Goal: Task Accomplishment & Management: Complete application form

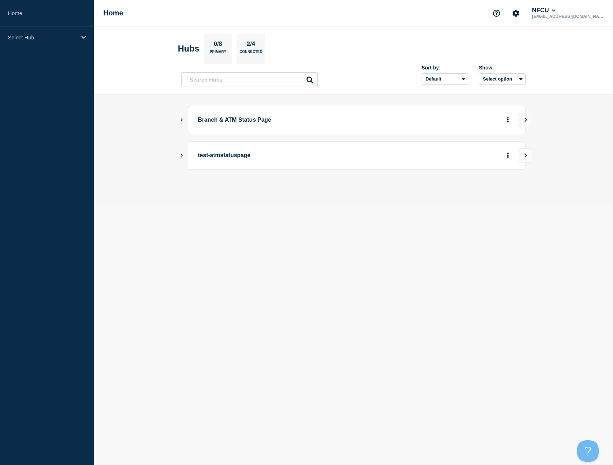
click at [180, 122] on button "Show Connected Hubs" at bounding box center [182, 120] width 4 height 5
click at [183, 119] on icon "Show Connected Hubs" at bounding box center [181, 120] width 5 height 4
click at [499, 153] on button "See overview" at bounding box center [483, 156] width 38 height 14
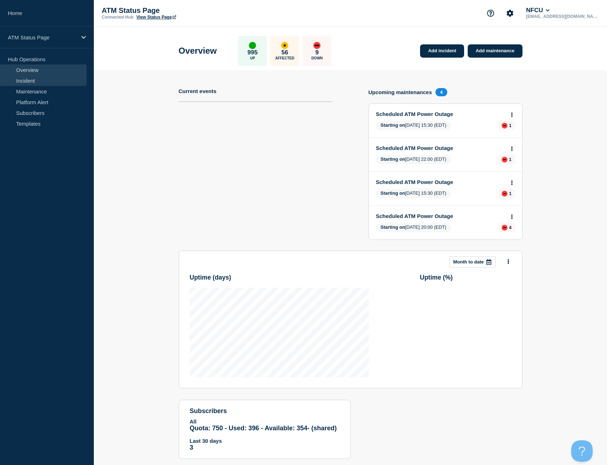
click at [59, 81] on link "Incident" at bounding box center [43, 80] width 87 height 11
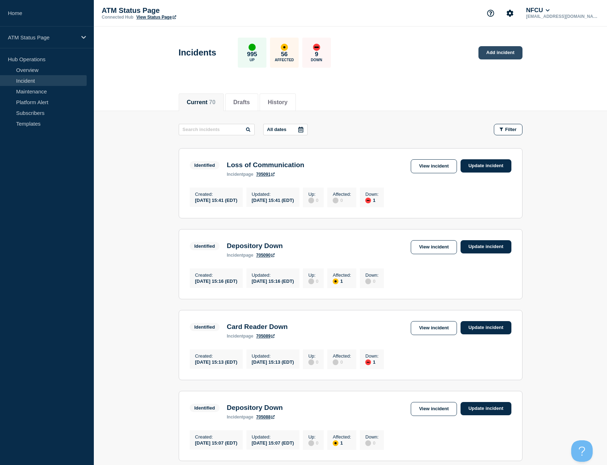
click at [508, 53] on link "Add incident" at bounding box center [501, 52] width 44 height 13
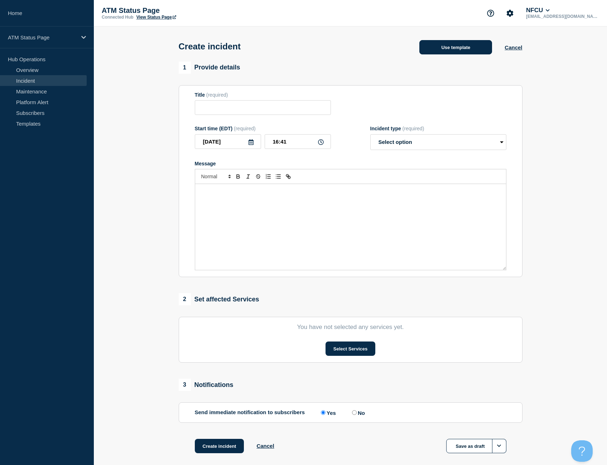
click at [447, 43] on button "Use template" at bounding box center [456, 47] width 73 height 14
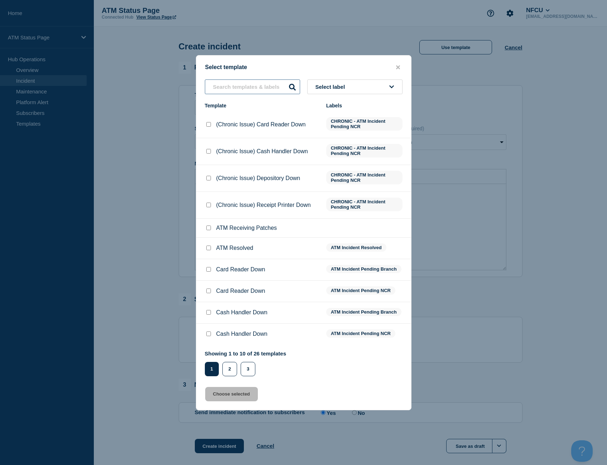
click at [239, 86] on input "text" at bounding box center [252, 87] width 95 height 15
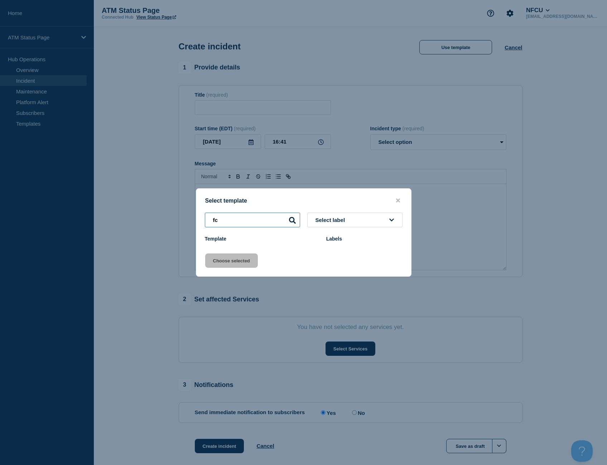
type input "f"
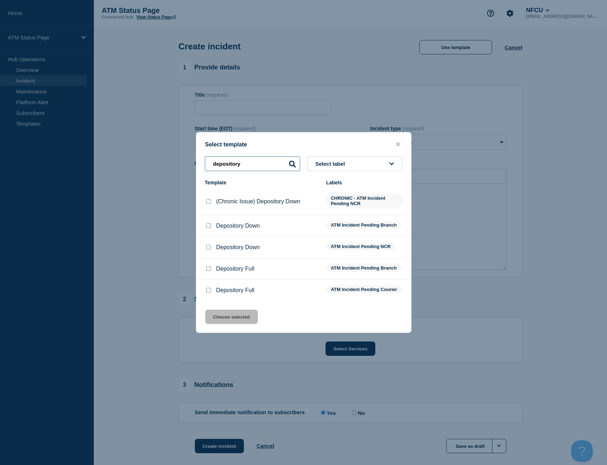
type input "depository"
click at [206, 225] on input "Depository Down checkbox" at bounding box center [208, 226] width 5 height 5
checkbox input "true"
click at [236, 324] on button "Choose selected" at bounding box center [231, 317] width 53 height 14
type input "Depository Down"
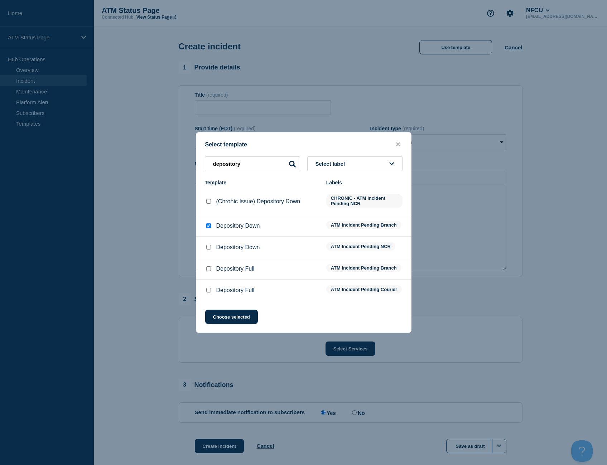
select select "identified"
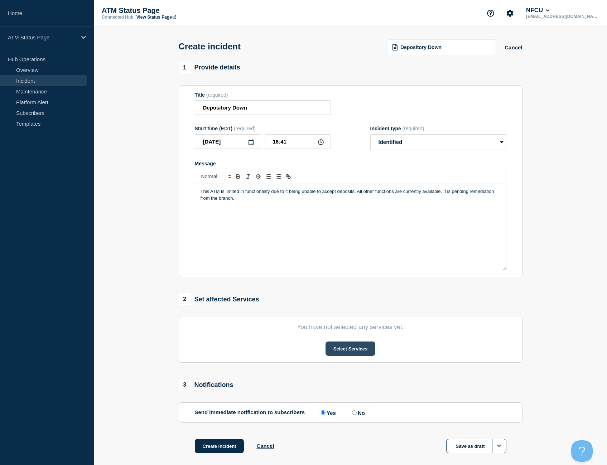
click at [358, 355] on button "Select Services" at bounding box center [351, 349] width 50 height 14
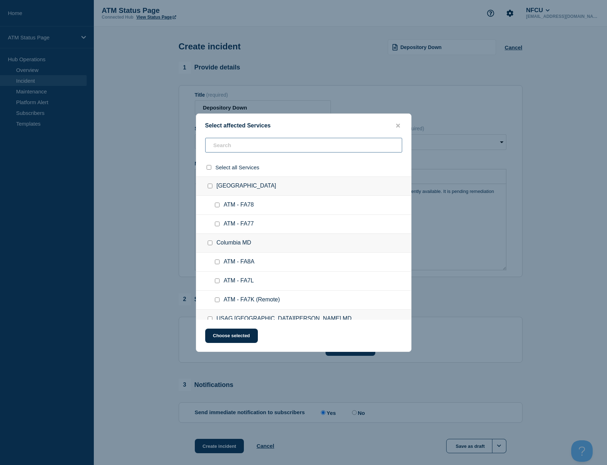
click at [244, 147] on input "text" at bounding box center [303, 145] width 197 height 15
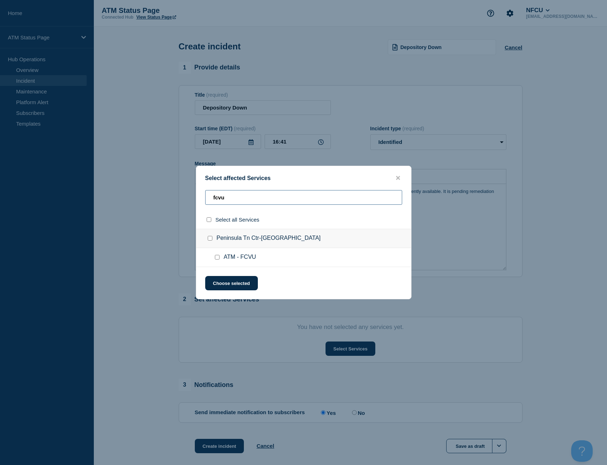
type input "fcvu"
click at [208, 219] on input "select all checkbox" at bounding box center [209, 219] width 5 height 5
checkbox input "true"
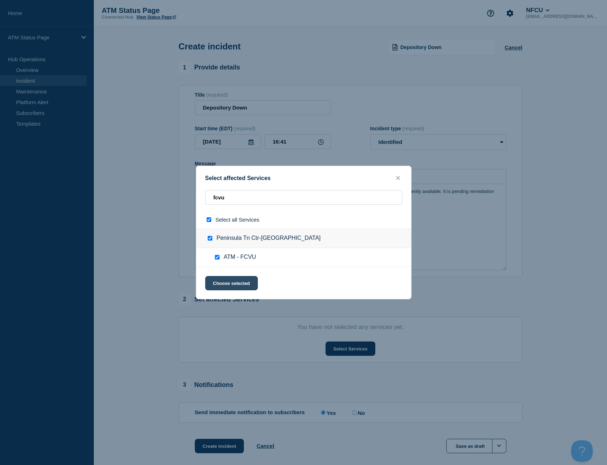
click at [229, 284] on button "Choose selected" at bounding box center [231, 283] width 53 height 14
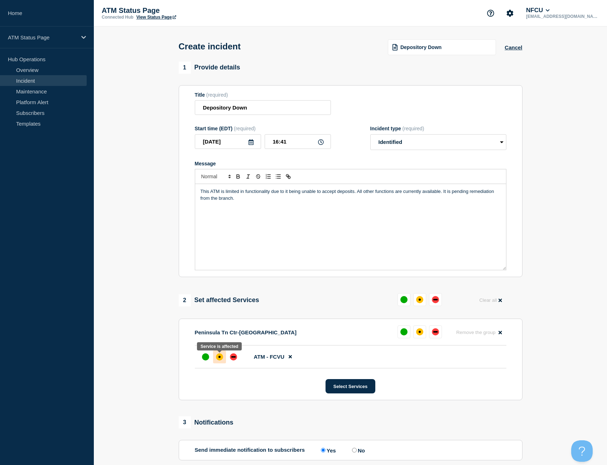
click at [224, 355] on div at bounding box center [219, 357] width 13 height 13
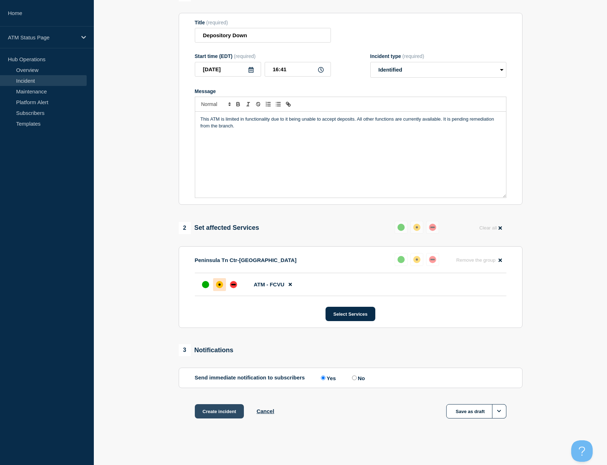
click at [232, 408] on button "Create incident" at bounding box center [219, 412] width 49 height 14
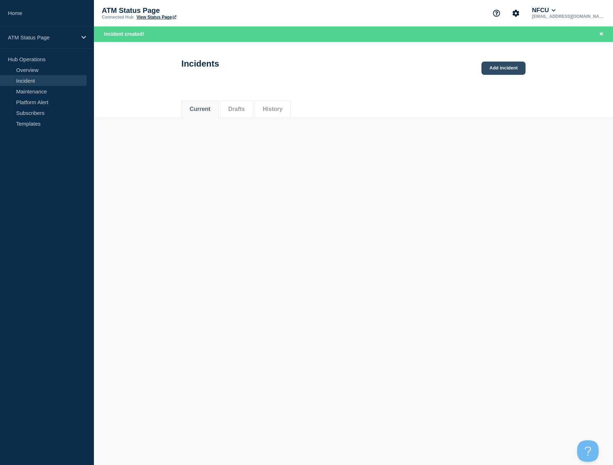
click at [508, 64] on link "Add incident" at bounding box center [503, 68] width 44 height 13
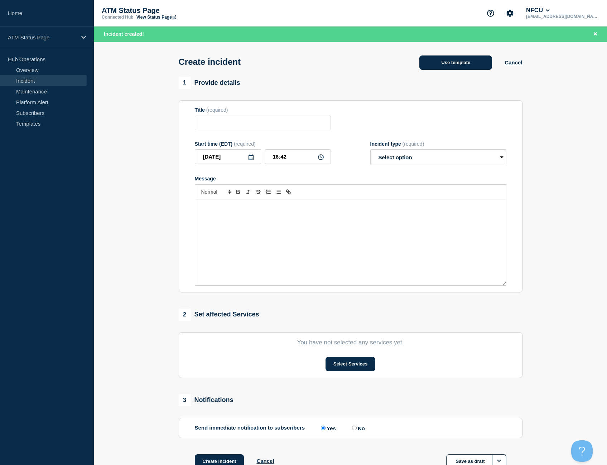
click at [426, 67] on button "Use template" at bounding box center [456, 63] width 73 height 14
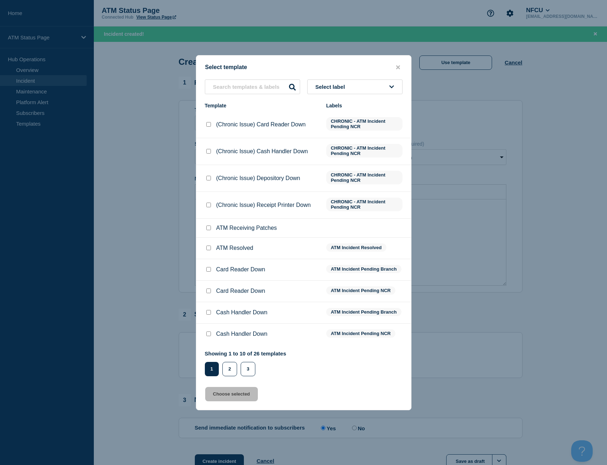
click at [254, 95] on div "Select label Template Labels (Chronic Issue) Card Reader Down CHRONIC - ATM Inc…" at bounding box center [303, 228] width 215 height 297
click at [253, 89] on input "text" at bounding box center [252, 87] width 95 height 15
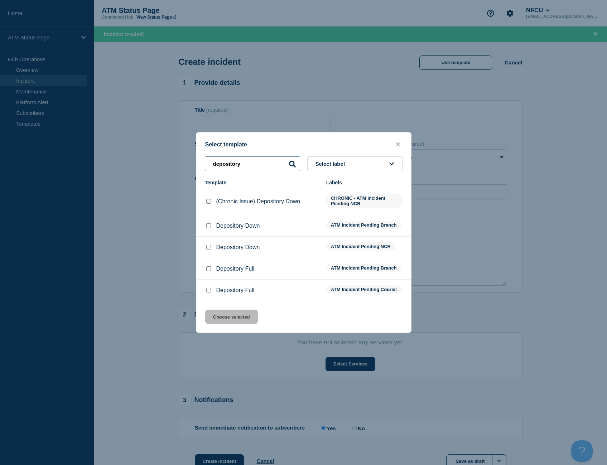
type input "depository"
click at [210, 268] on input "Depository Full checkbox" at bounding box center [208, 269] width 5 height 5
checkbox input "true"
click at [240, 322] on button "Choose selected" at bounding box center [231, 317] width 53 height 14
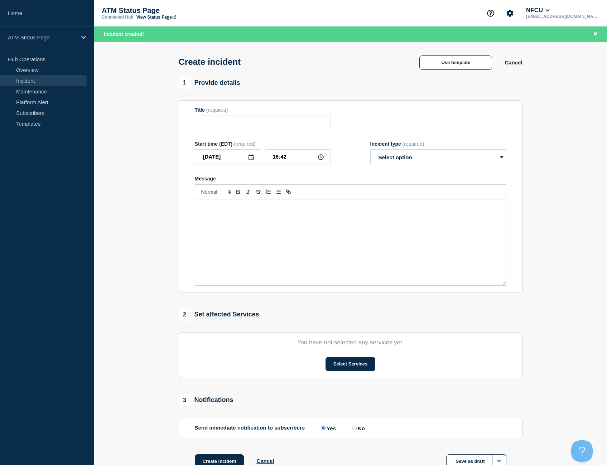
type input "Depository Full"
select select "identified"
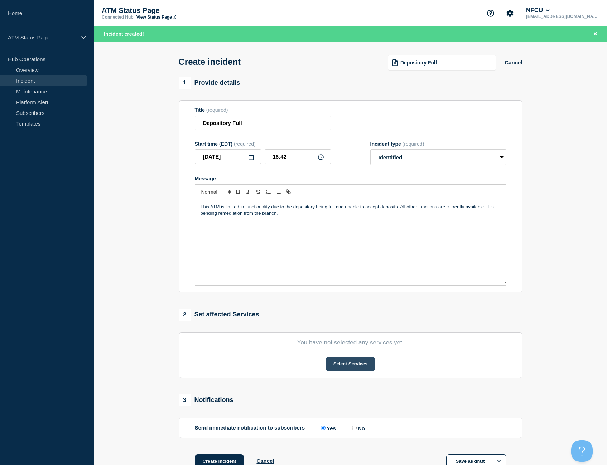
click at [350, 372] on button "Select Services" at bounding box center [351, 364] width 50 height 14
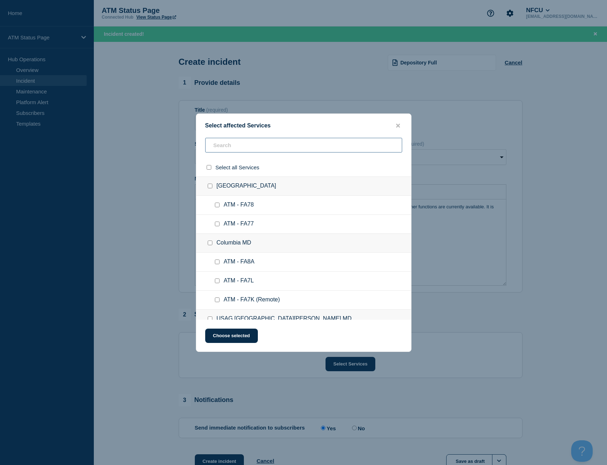
click at [248, 140] on input "text" at bounding box center [303, 145] width 197 height 15
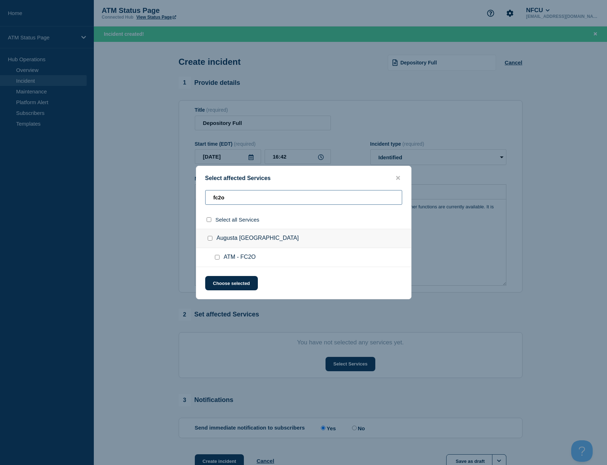
type input "fc2o"
click at [211, 220] on div at bounding box center [210, 219] width 10 height 7
click at [210, 220] on input "select all checkbox" at bounding box center [209, 219] width 5 height 5
checkbox input "true"
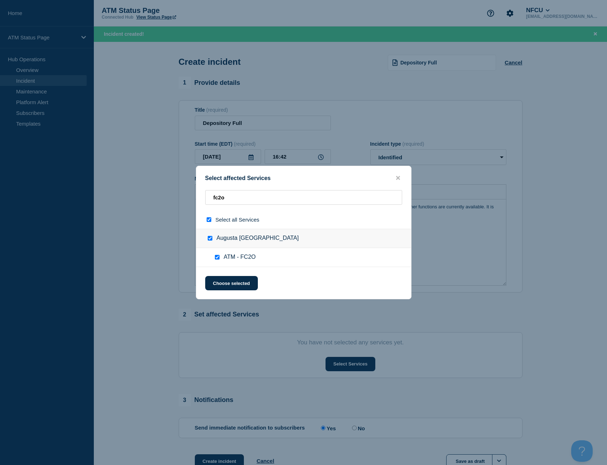
checkbox input "true"
click at [248, 289] on button "Choose selected" at bounding box center [231, 283] width 53 height 14
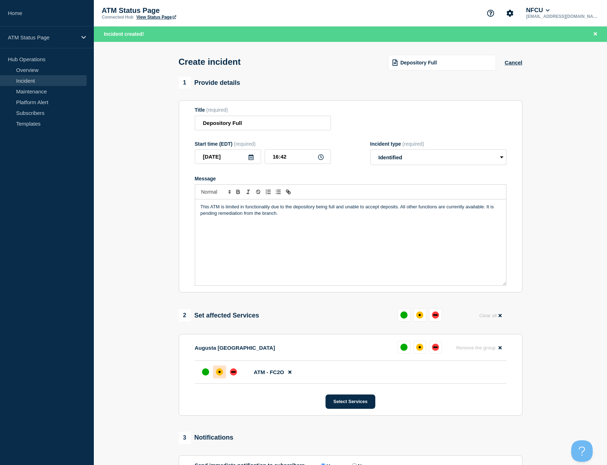
click at [214, 379] on div at bounding box center [219, 372] width 13 height 13
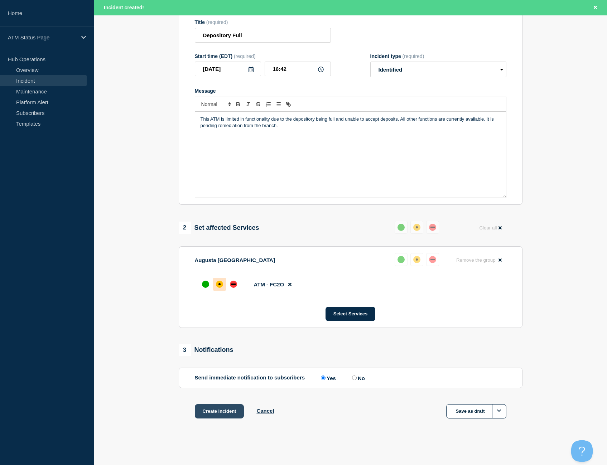
click at [224, 408] on button "Create incident" at bounding box center [219, 412] width 49 height 14
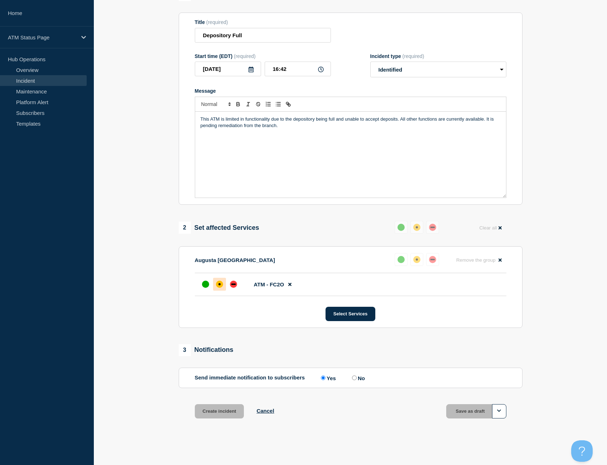
scroll to position [74, 0]
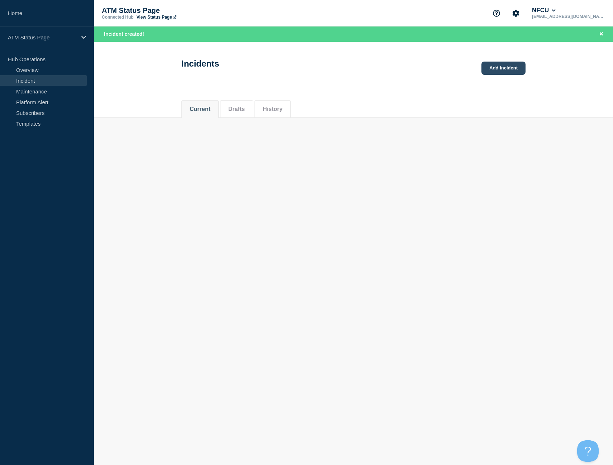
click at [488, 67] on link "Add incident" at bounding box center [503, 68] width 44 height 13
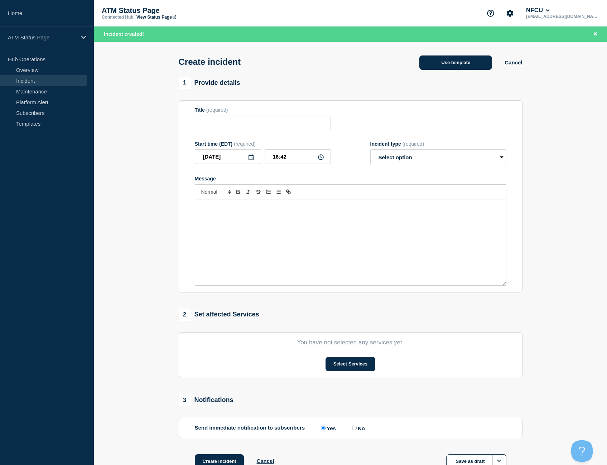
click at [444, 67] on button "Use template" at bounding box center [456, 63] width 73 height 14
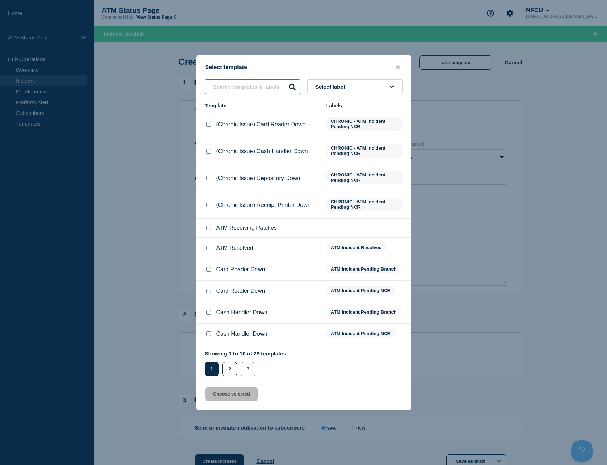
click at [247, 89] on input "text" at bounding box center [252, 87] width 95 height 15
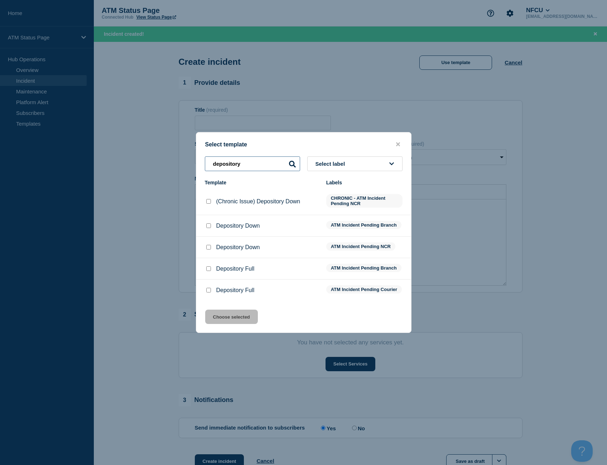
type input "depository"
click at [209, 224] on input "Depository Down checkbox" at bounding box center [208, 226] width 5 height 5
checkbox input "true"
click at [231, 324] on button "Choose selected" at bounding box center [231, 317] width 53 height 14
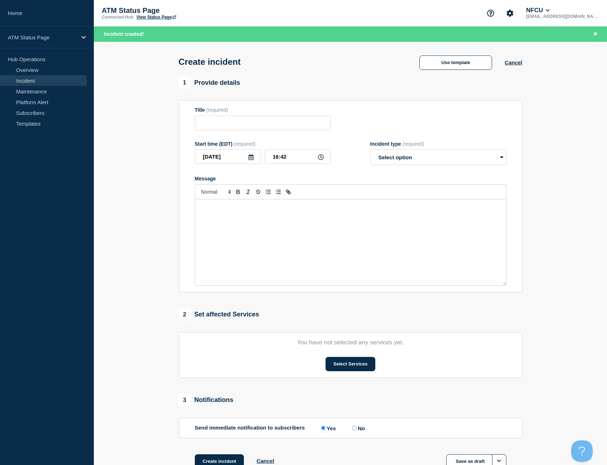
type input "Depository Down"
select select "identified"
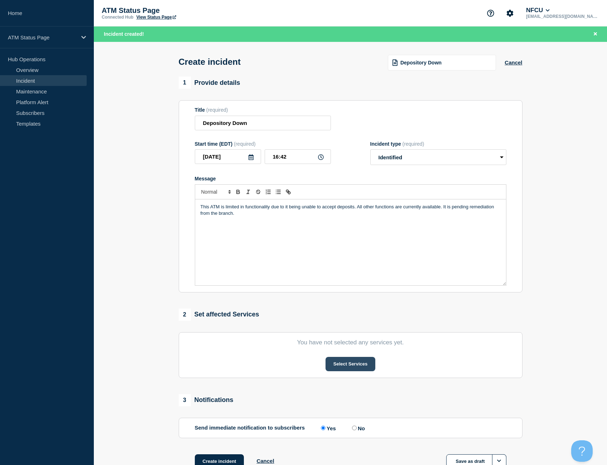
click at [334, 368] on button "Select Services" at bounding box center [351, 364] width 50 height 14
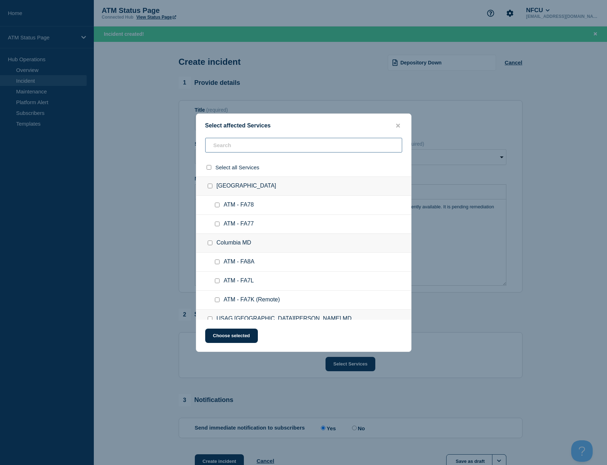
click at [235, 151] on input "text" at bounding box center [303, 145] width 197 height 15
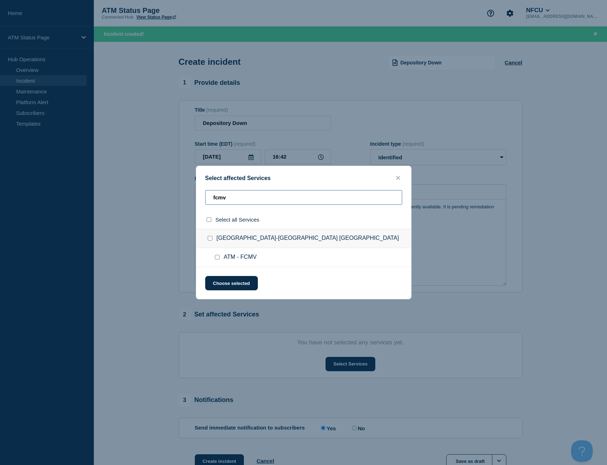
type input "fcmv"
click at [205, 220] on div at bounding box center [210, 219] width 10 height 7
click at [212, 220] on div at bounding box center [210, 219] width 10 height 7
click at [208, 219] on input "select all checkbox" at bounding box center [209, 219] width 5 height 5
checkbox input "true"
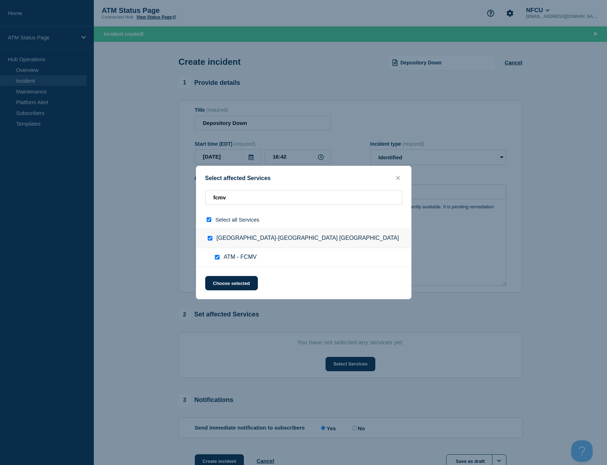
checkbox input "true"
click at [234, 282] on button "Choose selected" at bounding box center [231, 283] width 53 height 14
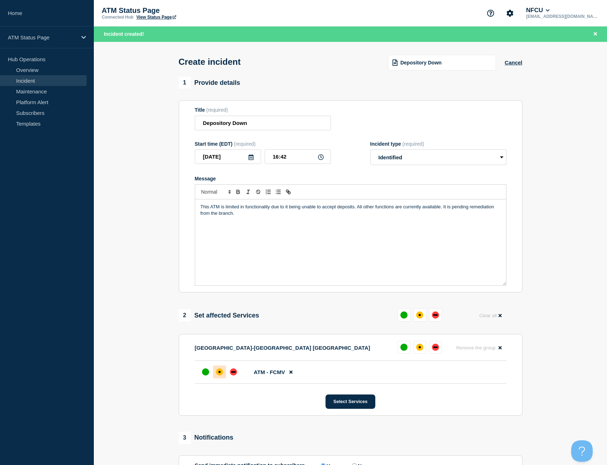
click at [217, 373] on div "affected" at bounding box center [219, 372] width 7 height 7
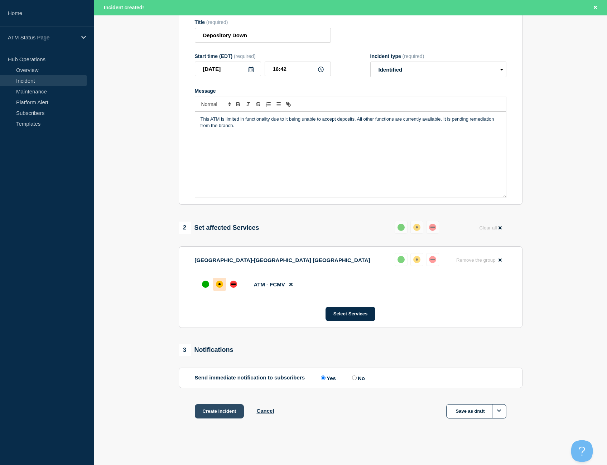
click at [226, 407] on button "Create incident" at bounding box center [219, 412] width 49 height 14
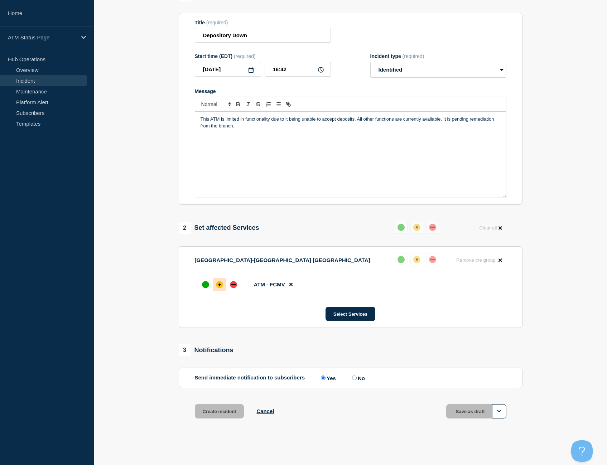
scroll to position [74, 0]
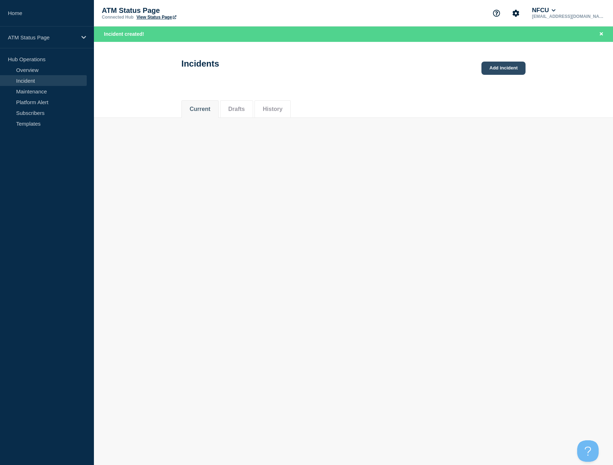
click at [497, 72] on link "Add incident" at bounding box center [503, 68] width 44 height 13
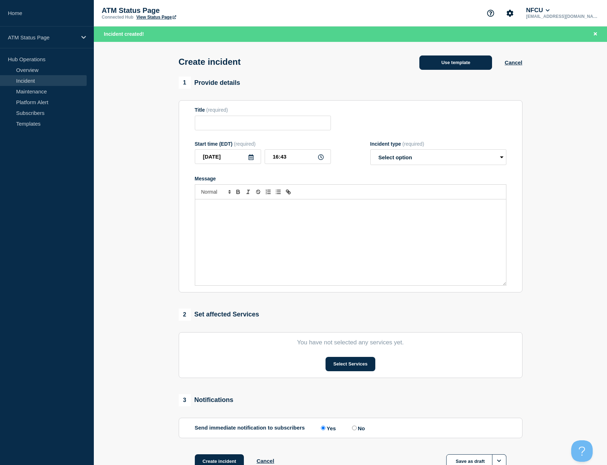
click at [473, 69] on button "Use template" at bounding box center [456, 63] width 73 height 14
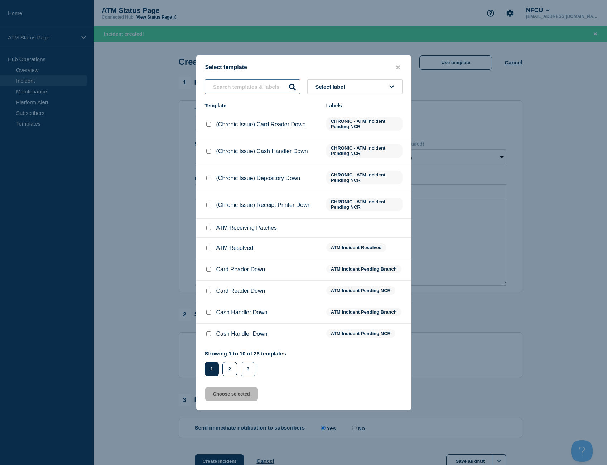
click at [268, 84] on input "text" at bounding box center [252, 87] width 95 height 15
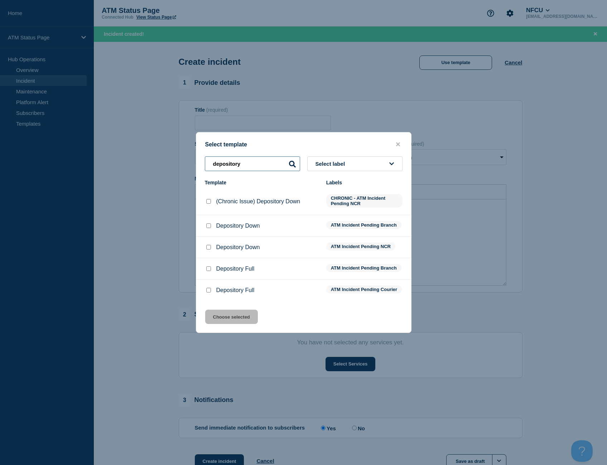
type input "depository"
click at [207, 225] on input "Depository Down checkbox" at bounding box center [208, 226] width 5 height 5
checkbox input "true"
click at [232, 318] on button "Choose selected" at bounding box center [231, 317] width 53 height 14
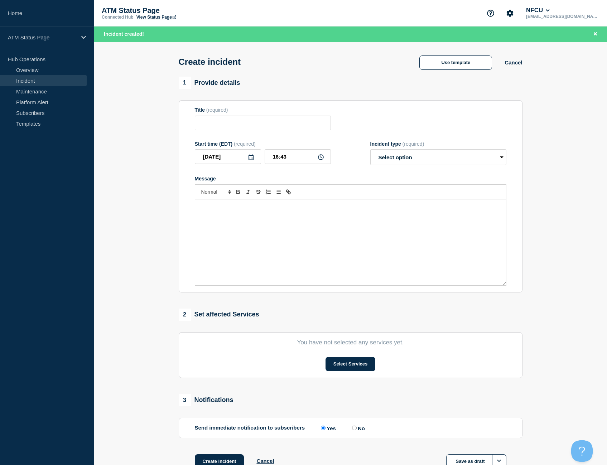
type input "Depository Down"
select select "identified"
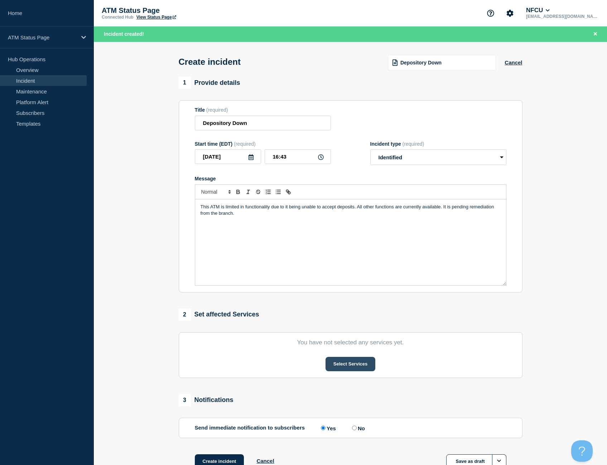
click at [352, 372] on button "Select Services" at bounding box center [351, 364] width 50 height 14
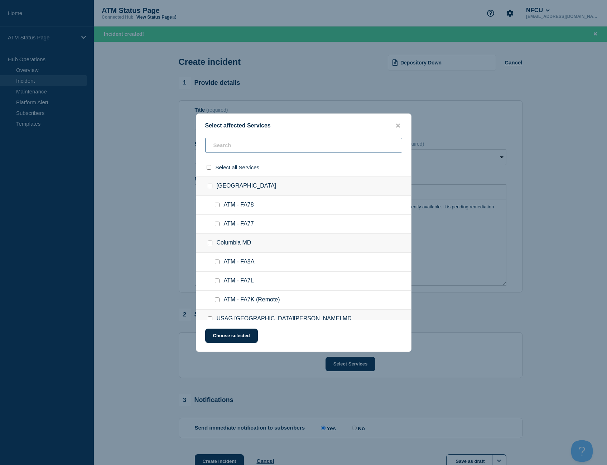
click at [281, 150] on input "text" at bounding box center [303, 145] width 197 height 15
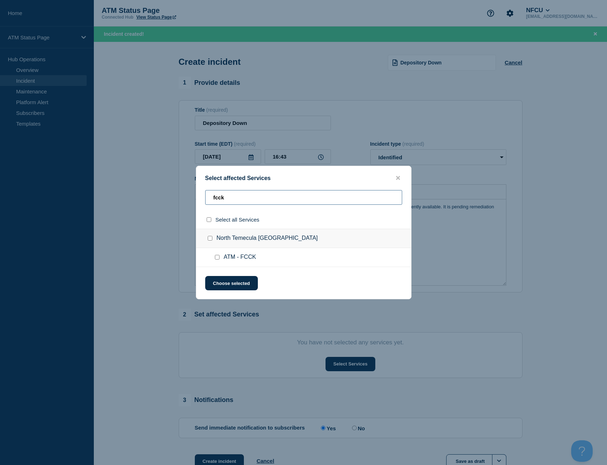
type input "fcck"
click at [209, 220] on input "select all checkbox" at bounding box center [209, 219] width 5 height 5
checkbox input "true"
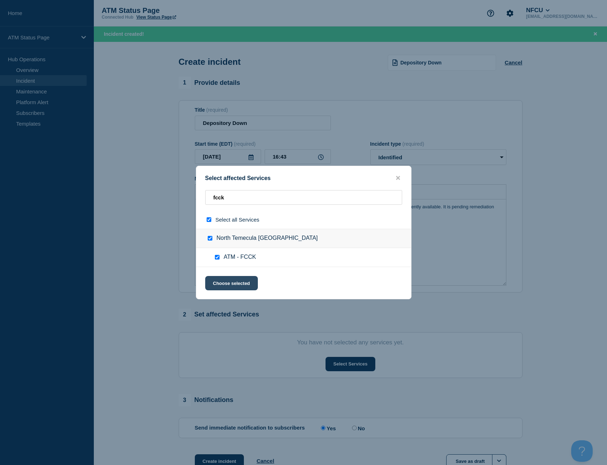
click at [248, 282] on button "Choose selected" at bounding box center [231, 283] width 53 height 14
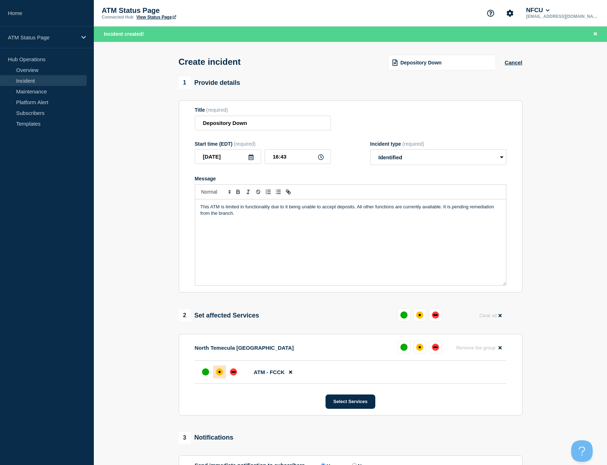
click at [221, 373] on div "affected" at bounding box center [219, 372] width 7 height 7
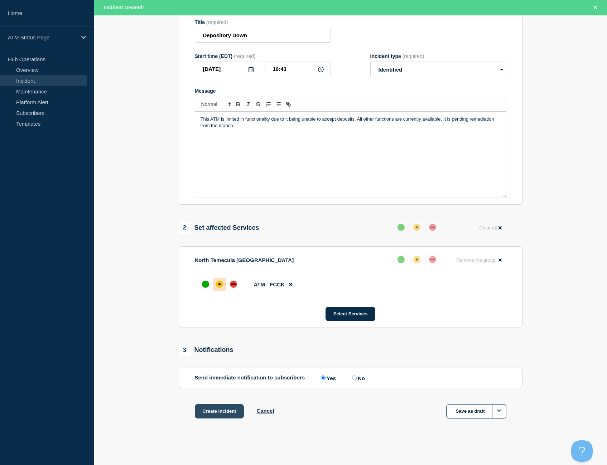
click at [231, 406] on button "Create incident" at bounding box center [219, 412] width 49 height 14
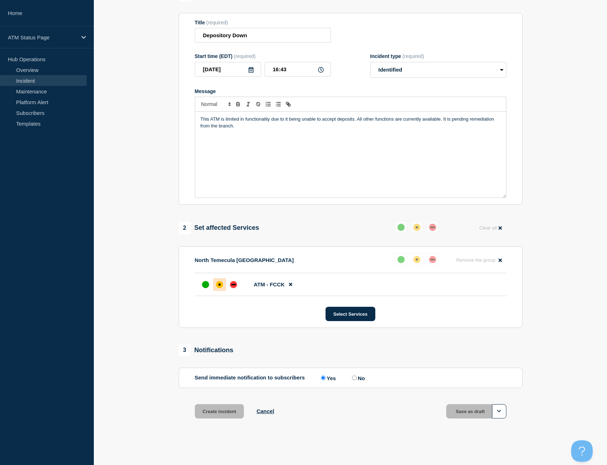
scroll to position [74, 0]
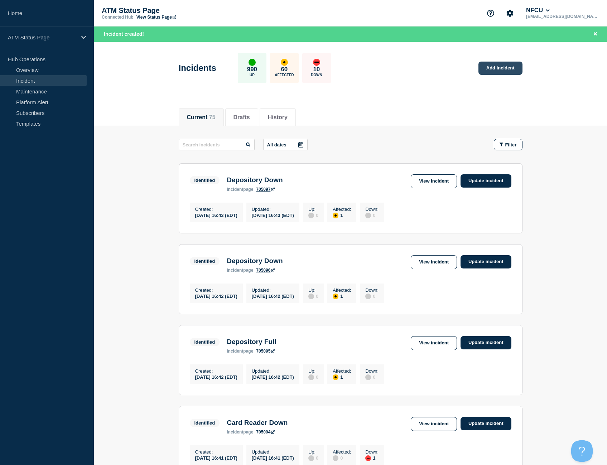
click at [499, 62] on link "Add incident" at bounding box center [501, 68] width 44 height 13
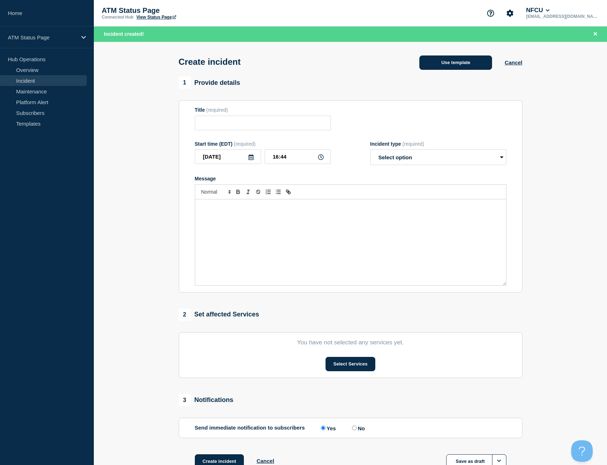
click at [437, 70] on button "Use template" at bounding box center [456, 63] width 73 height 14
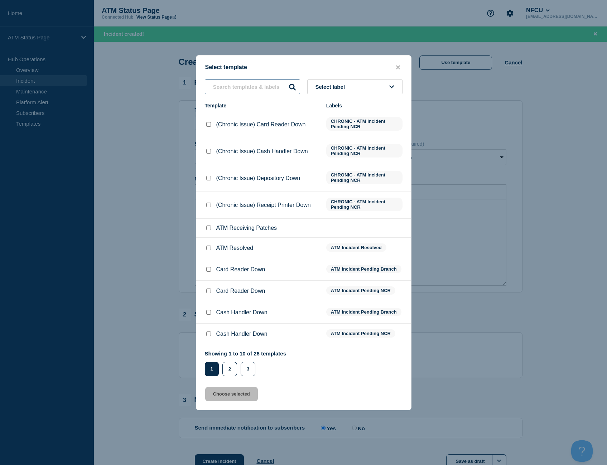
click at [245, 88] on input "text" at bounding box center [252, 87] width 95 height 15
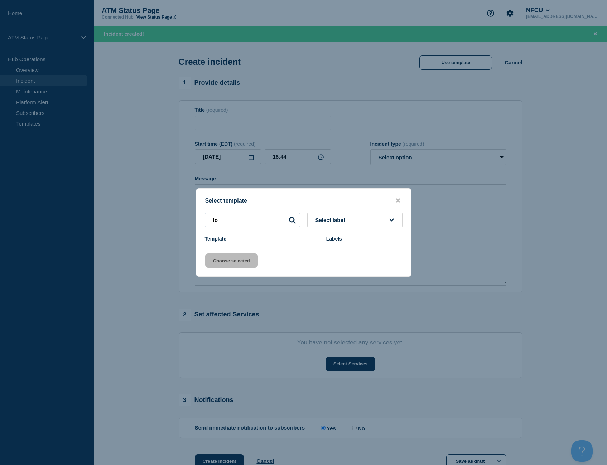
type input "l"
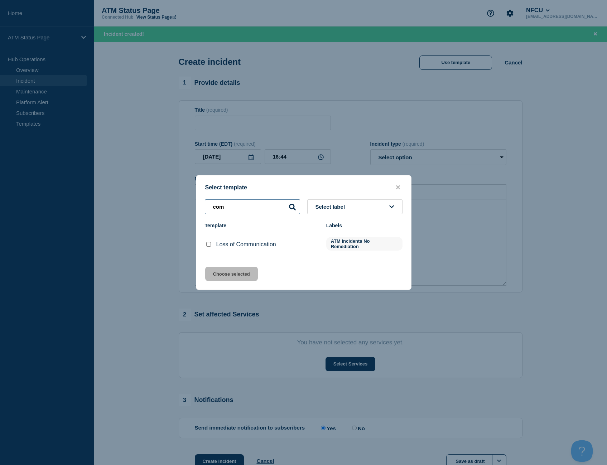
type input "com"
click at [227, 246] on p "Loss of Communication" at bounding box center [246, 244] width 60 height 6
click at [211, 248] on div at bounding box center [208, 244] width 7 height 7
click at [209, 247] on input "Loss of Communication checkbox" at bounding box center [208, 244] width 5 height 5
checkbox input "true"
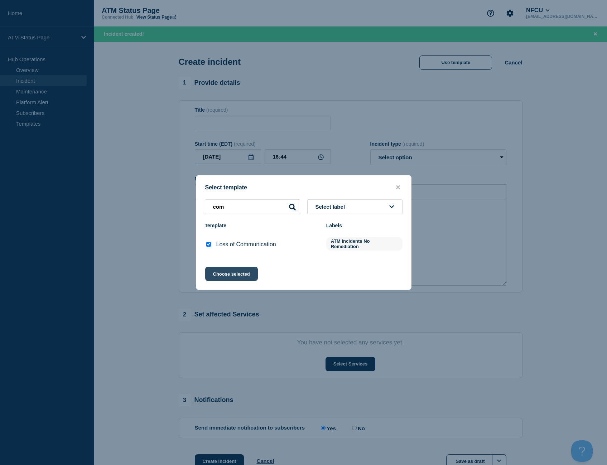
click at [236, 276] on button "Choose selected" at bounding box center [231, 274] width 53 height 14
type input "Loss of Communication"
select select "identified"
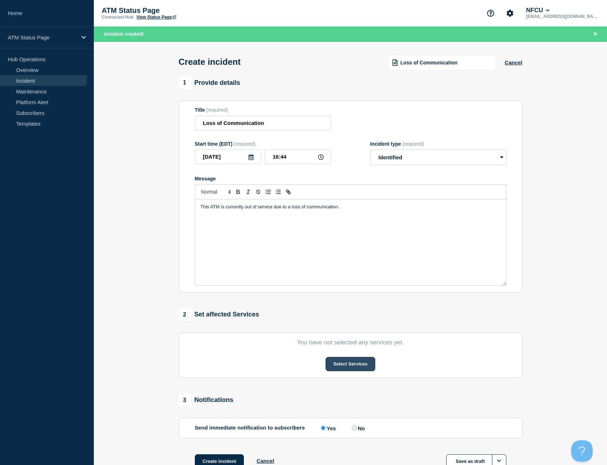
click at [336, 365] on button "Select Services" at bounding box center [351, 364] width 50 height 14
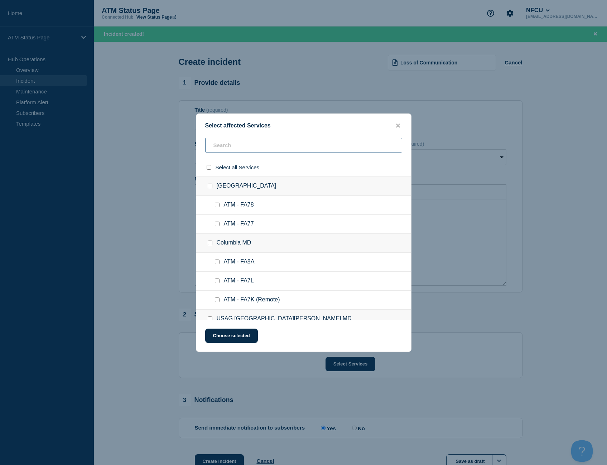
click at [232, 147] on input "text" at bounding box center [303, 145] width 197 height 15
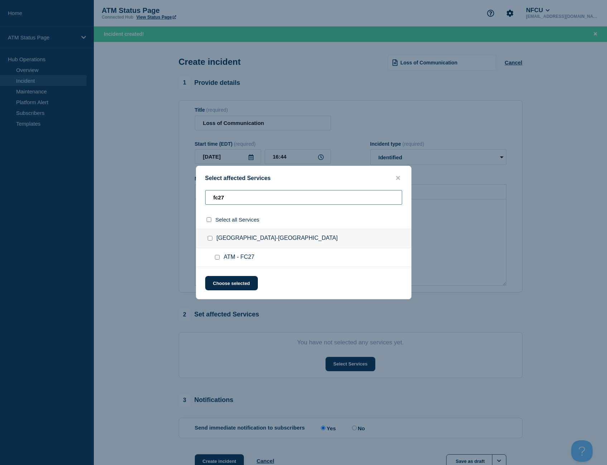
type input "fc27"
click at [211, 222] on div at bounding box center [210, 219] width 10 height 7
click at [209, 221] on input "select all checkbox" at bounding box center [209, 219] width 5 height 5
checkbox input "true"
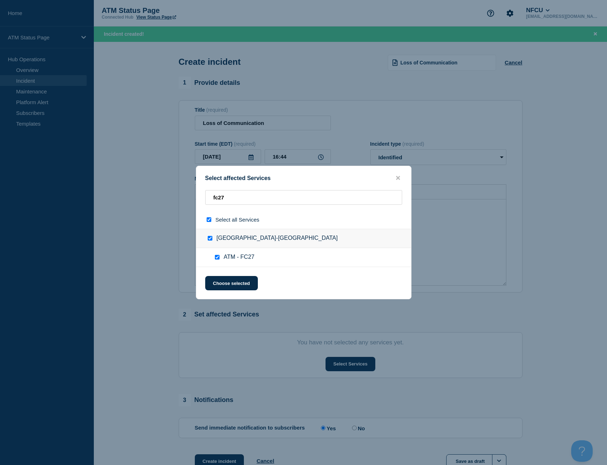
checkbox input "true"
click at [238, 283] on button "Choose selected" at bounding box center [231, 283] width 53 height 14
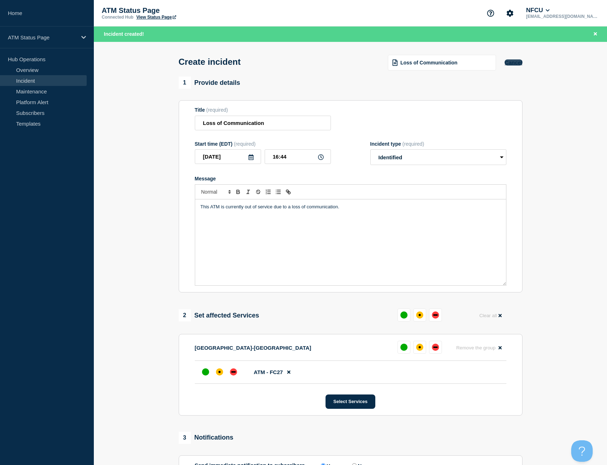
click at [511, 63] on button "Cancel" at bounding box center [514, 62] width 18 height 6
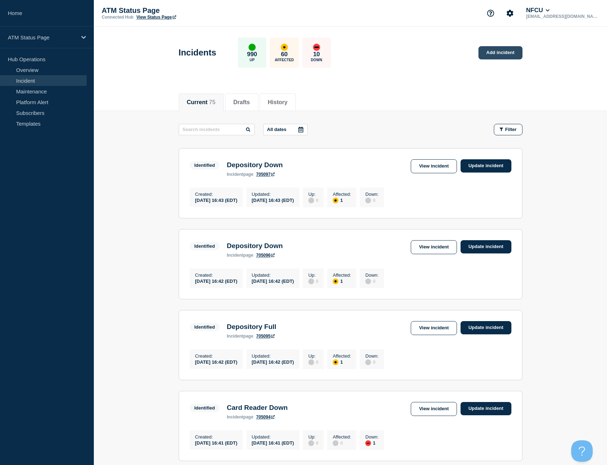
click at [480, 58] on link "Add incident" at bounding box center [501, 52] width 44 height 13
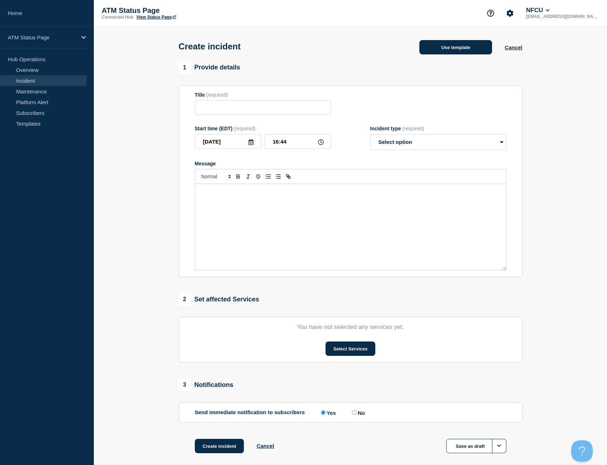
click at [425, 54] on button "Use template" at bounding box center [456, 47] width 73 height 14
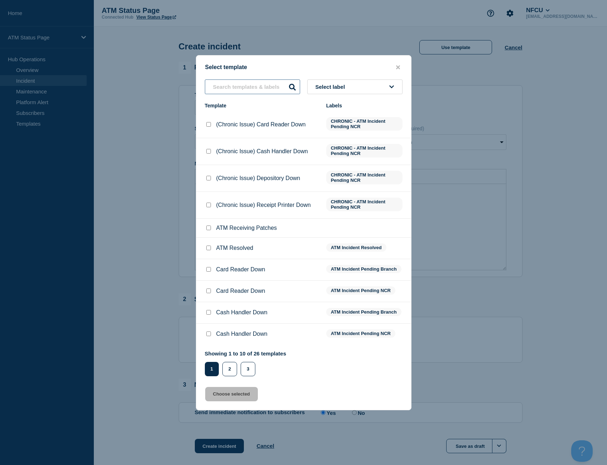
click at [268, 86] on input "text" at bounding box center [252, 87] width 95 height 15
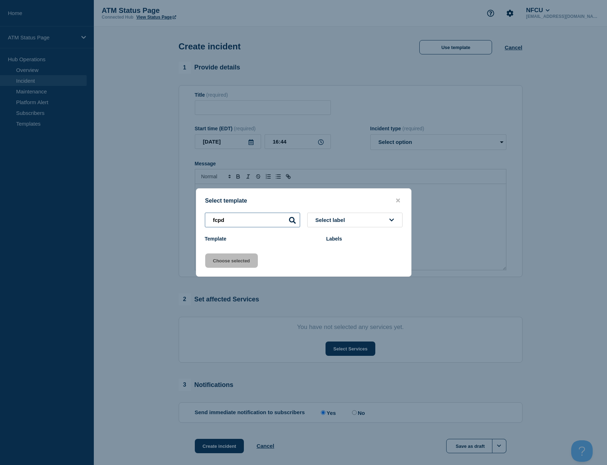
click at [257, 222] on input "fcpd" at bounding box center [252, 220] width 95 height 15
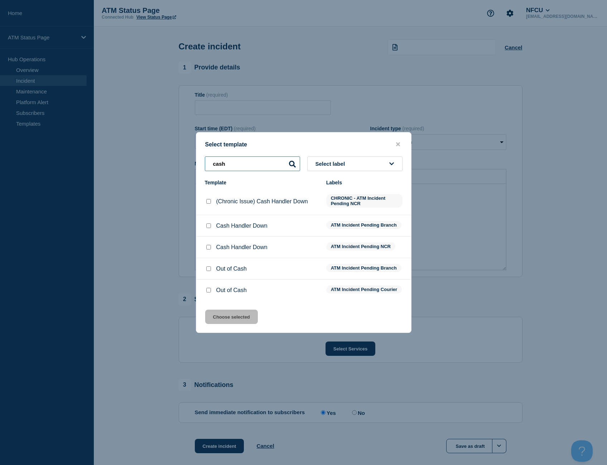
type input "cash"
click at [207, 227] on div at bounding box center [208, 226] width 7 height 7
click at [206, 224] on input "Cash Handler Down checkbox" at bounding box center [208, 226] width 5 height 5
checkbox input "true"
click at [238, 319] on button "Choose selected" at bounding box center [231, 317] width 53 height 14
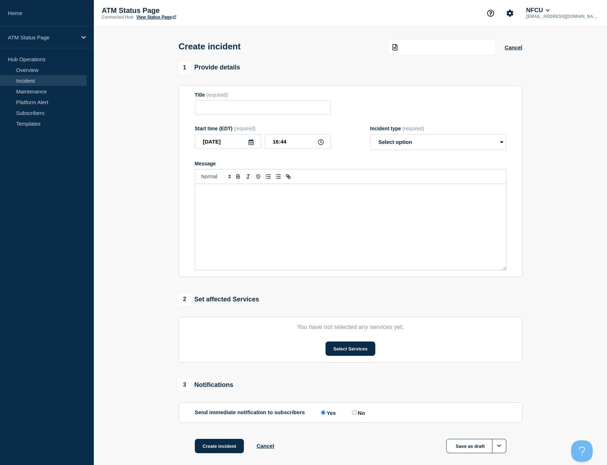
type input "Cash Handler Down"
select select "identified"
click at [353, 353] on button "Select Services" at bounding box center [351, 349] width 50 height 14
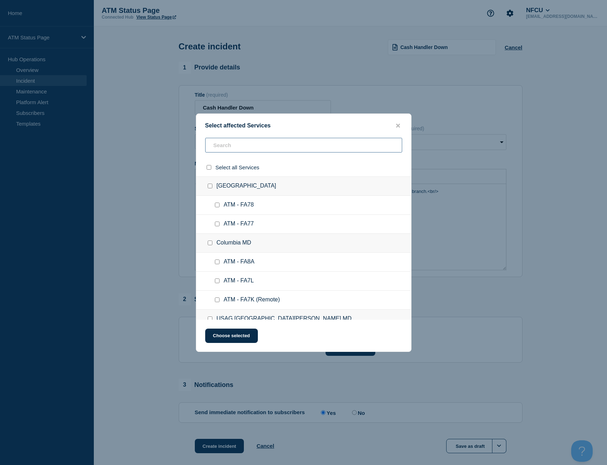
click at [228, 142] on input "text" at bounding box center [303, 145] width 197 height 15
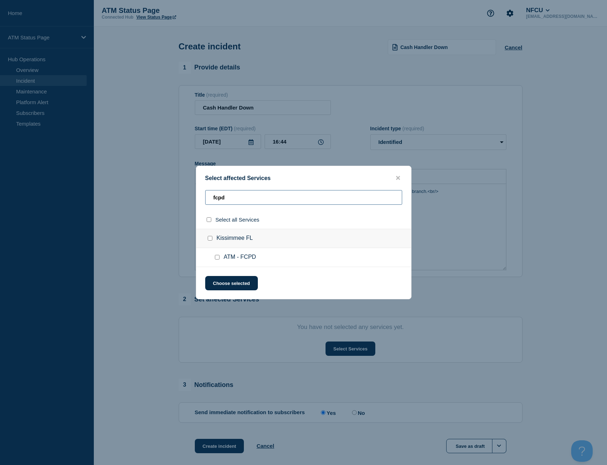
type input "fcpd"
click at [209, 222] on input "select all checkbox" at bounding box center [209, 219] width 5 height 5
checkbox input "true"
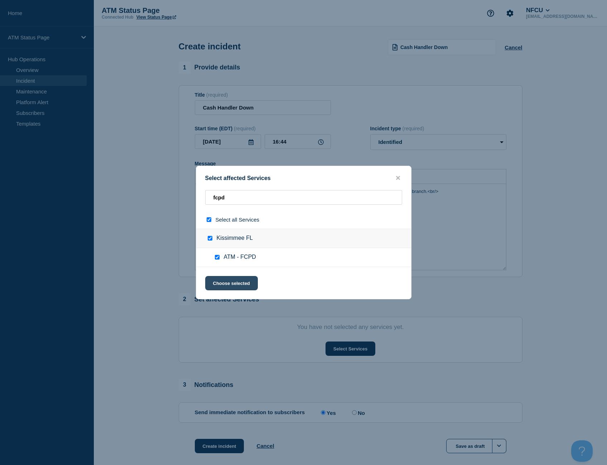
click at [250, 289] on button "Choose selected" at bounding box center [231, 283] width 53 height 14
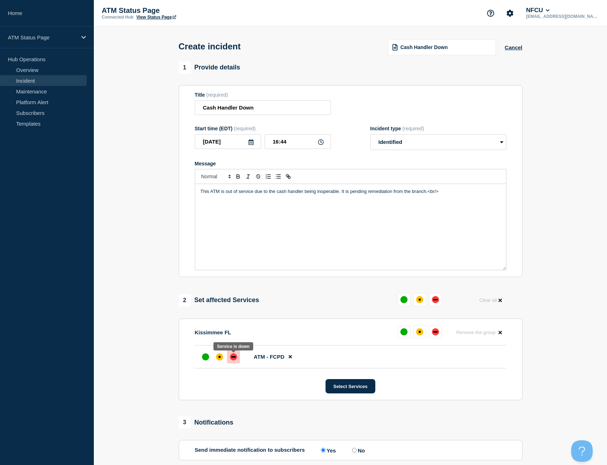
drag, startPoint x: 230, startPoint y: 363, endPoint x: 231, endPoint y: 359, distance: 4.0
click at [230, 363] on div at bounding box center [233, 357] width 13 height 13
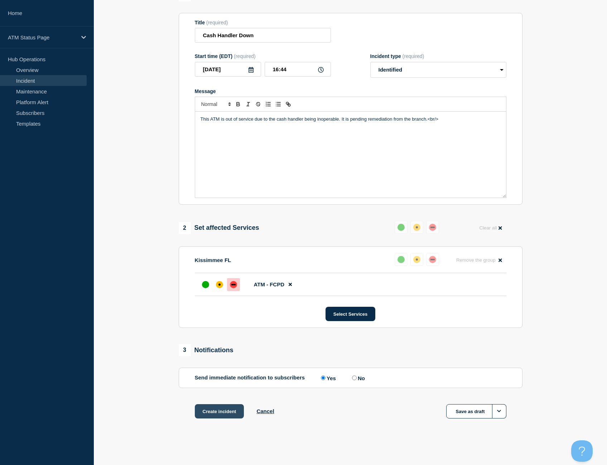
click at [212, 419] on button "Create incident" at bounding box center [219, 412] width 49 height 14
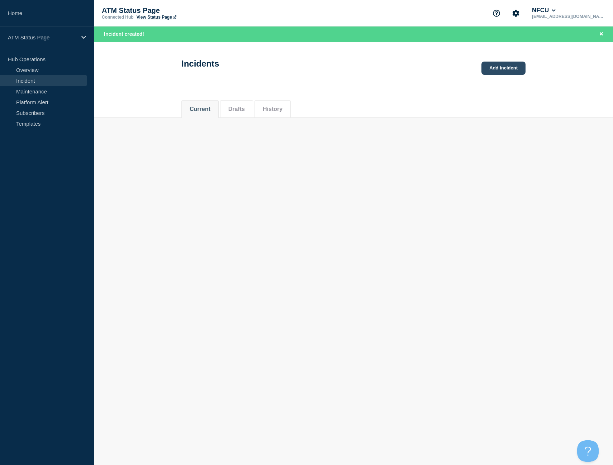
click at [500, 66] on link "Add incident" at bounding box center [503, 68] width 44 height 13
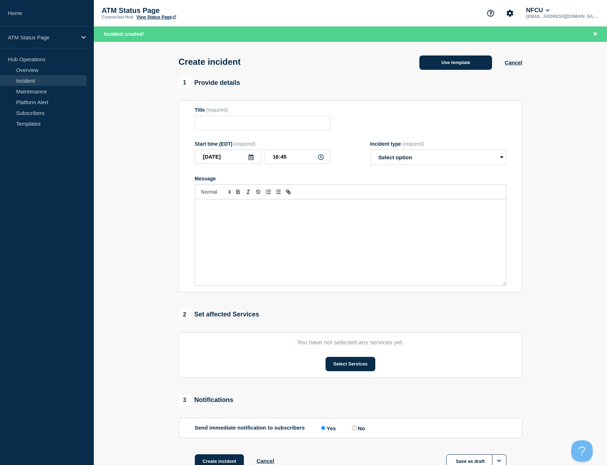
click at [473, 61] on button "Use template" at bounding box center [456, 63] width 73 height 14
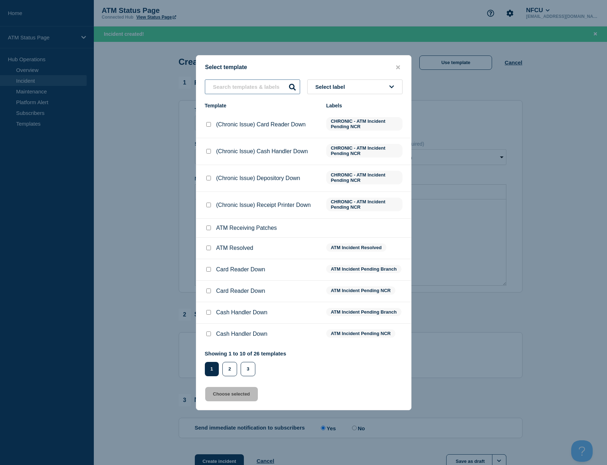
click at [246, 85] on input "text" at bounding box center [252, 87] width 95 height 15
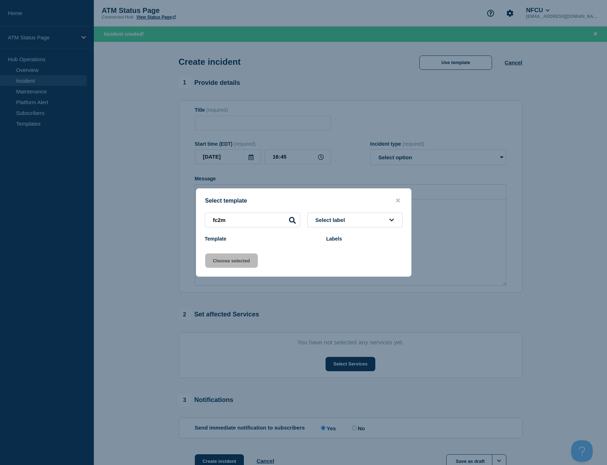
click at [255, 212] on div "Select template fc2m Select label Template Labels Choose selected" at bounding box center [304, 232] width 216 height 89
click at [258, 219] on input "fc2m" at bounding box center [252, 220] width 95 height 15
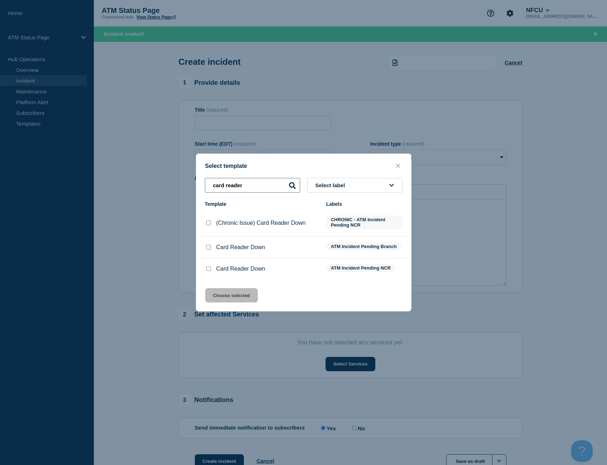
type input "card reader"
click at [211, 245] on div at bounding box center [208, 247] width 7 height 7
click at [210, 248] on input "Card Reader Down checkbox" at bounding box center [208, 247] width 5 height 5
checkbox input "true"
click at [237, 302] on button "Choose selected" at bounding box center [231, 295] width 53 height 14
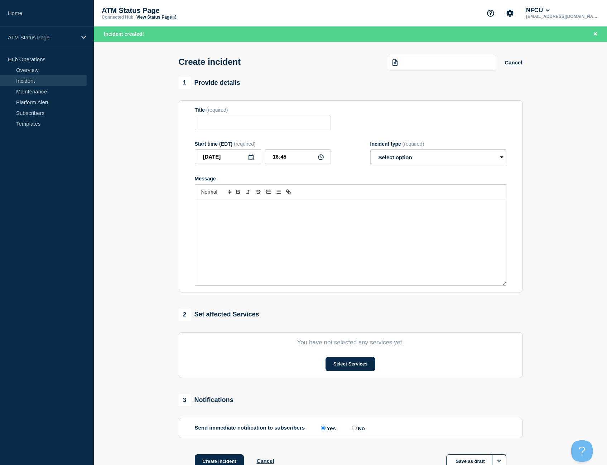
type input "Card Reader Down"
select select "identified"
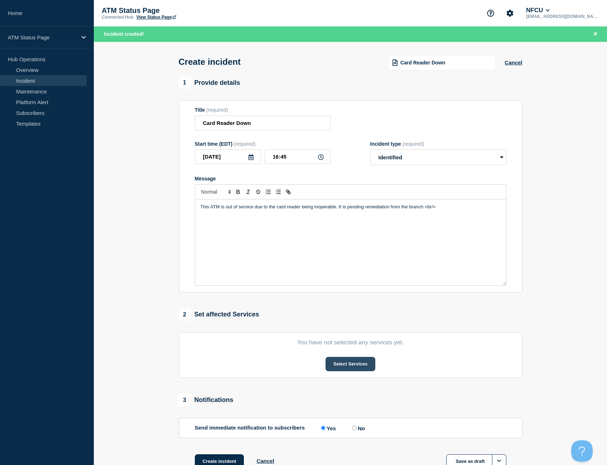
click at [352, 368] on button "Select Services" at bounding box center [351, 364] width 50 height 14
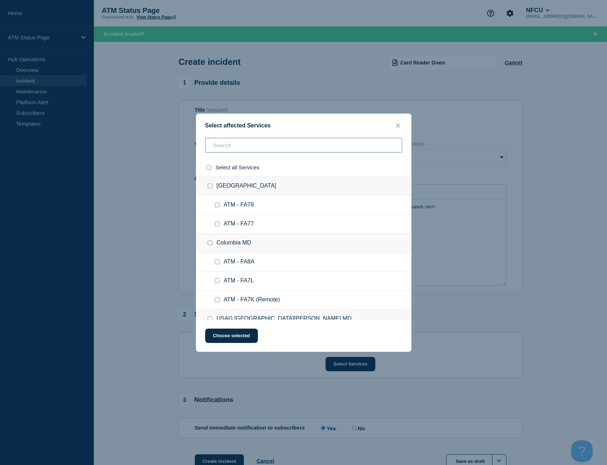
click at [233, 143] on input "text" at bounding box center [303, 145] width 197 height 15
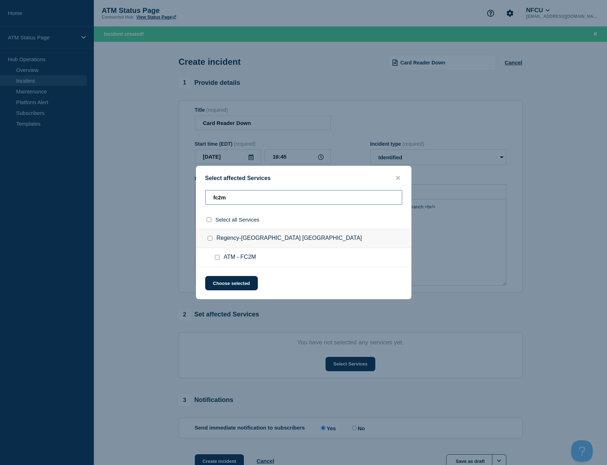
type input "fc2m"
click at [208, 219] on input "select all checkbox" at bounding box center [209, 219] width 5 height 5
checkbox input "true"
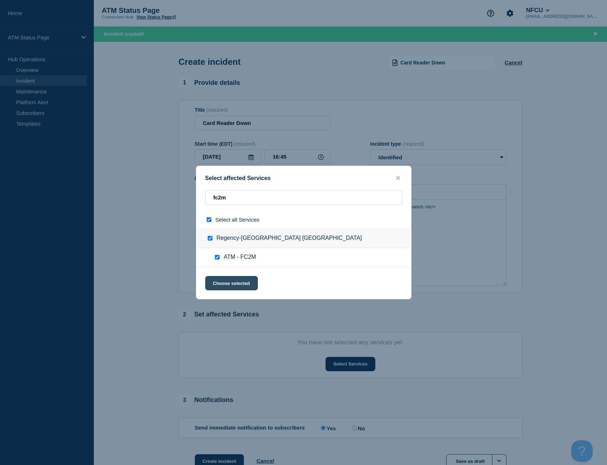
click at [238, 288] on button "Choose selected" at bounding box center [231, 283] width 53 height 14
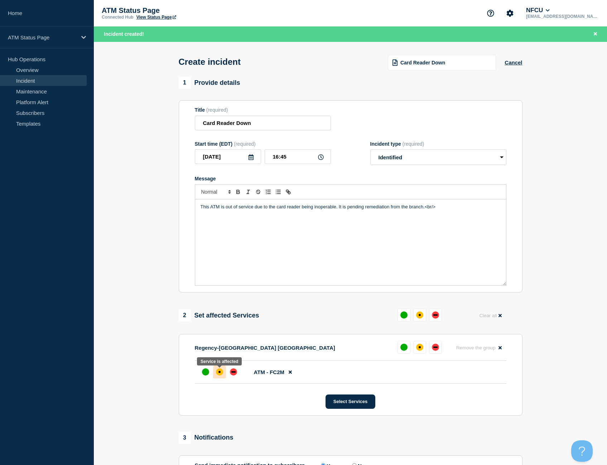
click at [216, 377] on div at bounding box center [219, 372] width 13 height 13
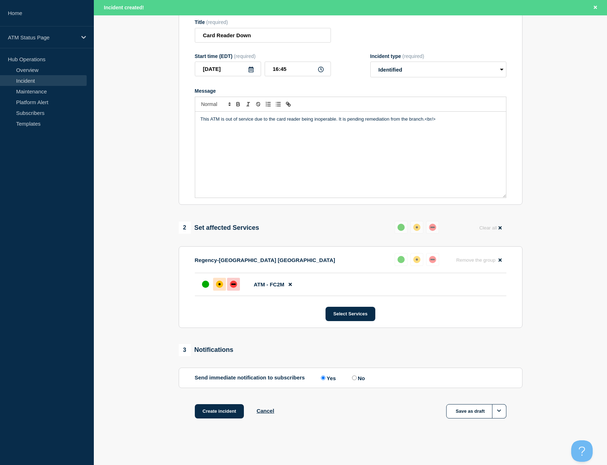
click at [232, 284] on div "down" at bounding box center [233, 284] width 4 height 1
click at [227, 406] on button "Create incident" at bounding box center [219, 412] width 49 height 14
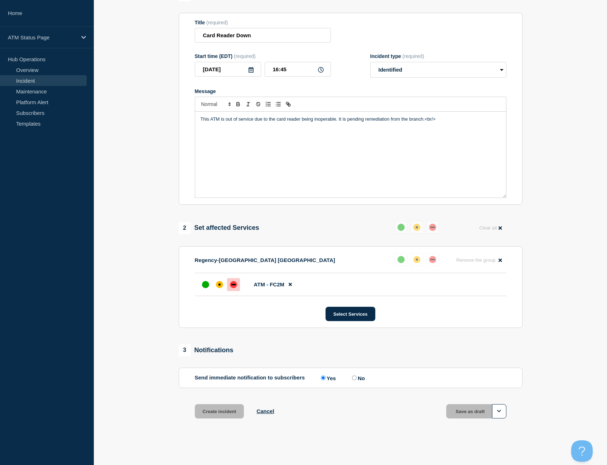
scroll to position [74, 0]
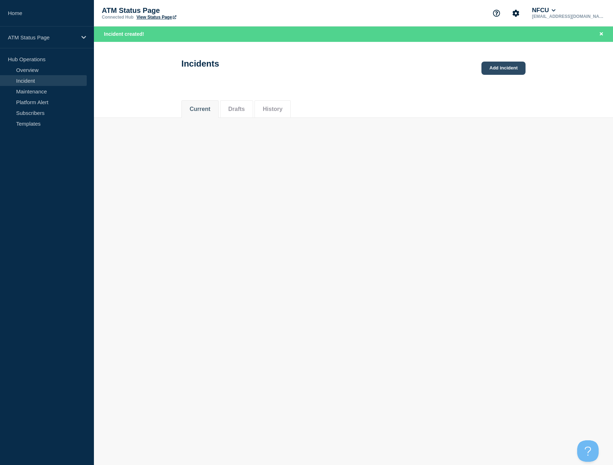
click at [494, 63] on link "Add incident" at bounding box center [503, 68] width 44 height 13
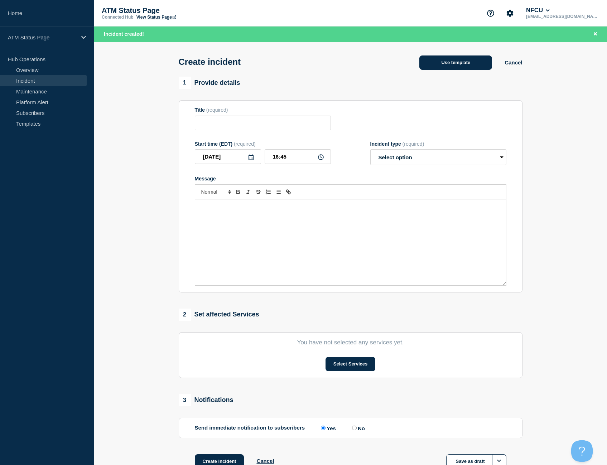
click at [440, 65] on button "Use template" at bounding box center [456, 63] width 73 height 14
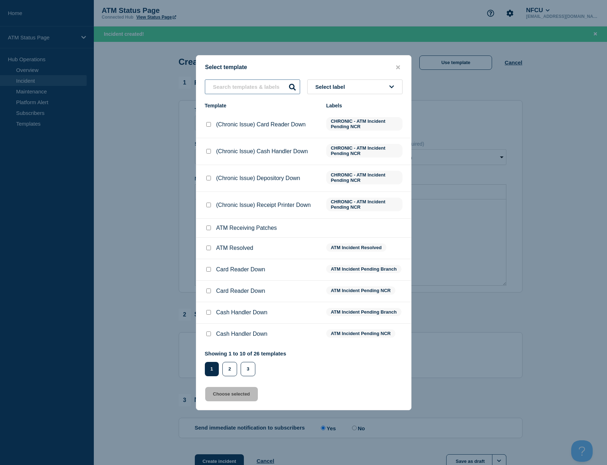
click at [277, 87] on input "text" at bounding box center [252, 87] width 95 height 15
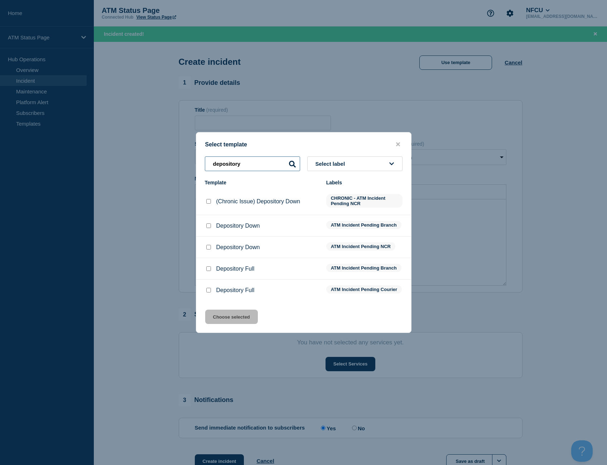
type input "depository"
click at [210, 290] on input "Depository Full checkbox" at bounding box center [208, 290] width 5 height 5
checkbox input "true"
click at [227, 318] on button "Choose selected" at bounding box center [231, 317] width 53 height 14
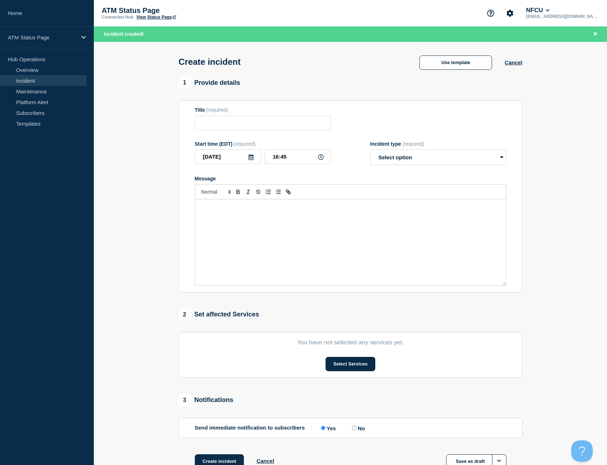
type input "Depository Full"
select select "identified"
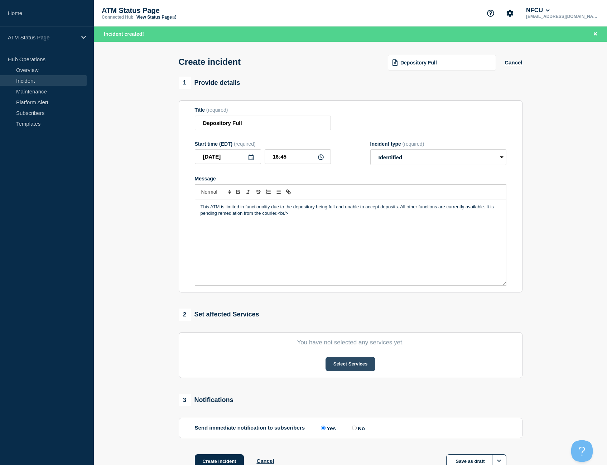
click at [352, 368] on button "Select Services" at bounding box center [351, 364] width 50 height 14
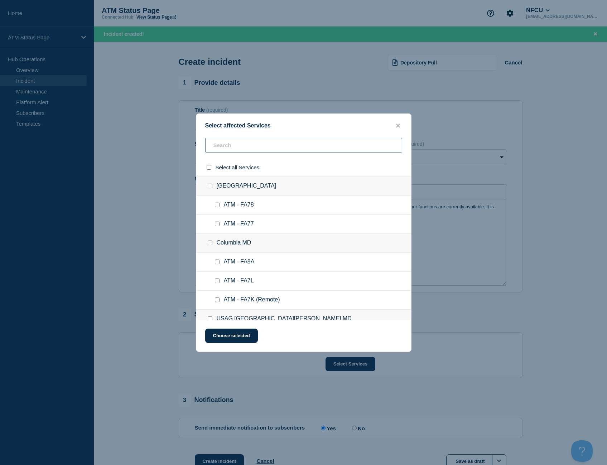
click at [234, 150] on input "text" at bounding box center [303, 145] width 197 height 15
click at [232, 144] on input "text" at bounding box center [303, 145] width 197 height 15
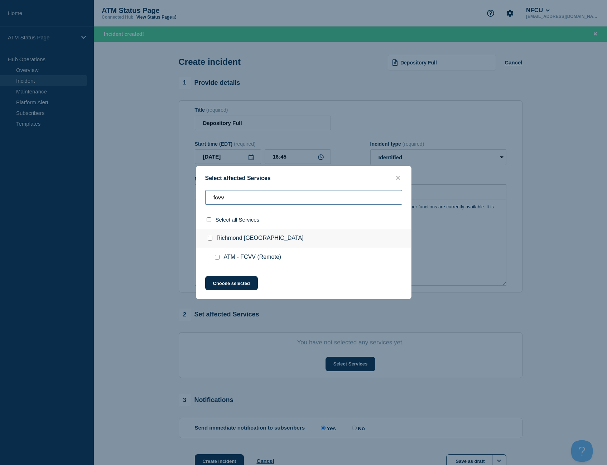
type input "fcvv"
click at [207, 217] on div "Select all Services" at bounding box center [303, 220] width 215 height 18
click at [211, 219] on div at bounding box center [210, 219] width 10 height 7
click at [211, 219] on input "select all checkbox" at bounding box center [209, 219] width 5 height 5
checkbox input "true"
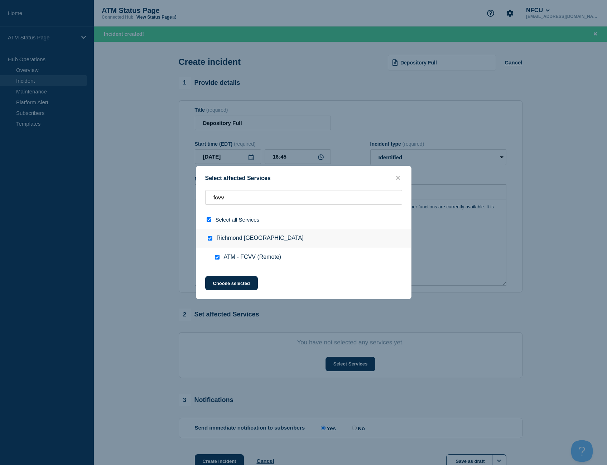
checkbox input "true"
click at [243, 286] on button "Choose selected" at bounding box center [231, 283] width 53 height 14
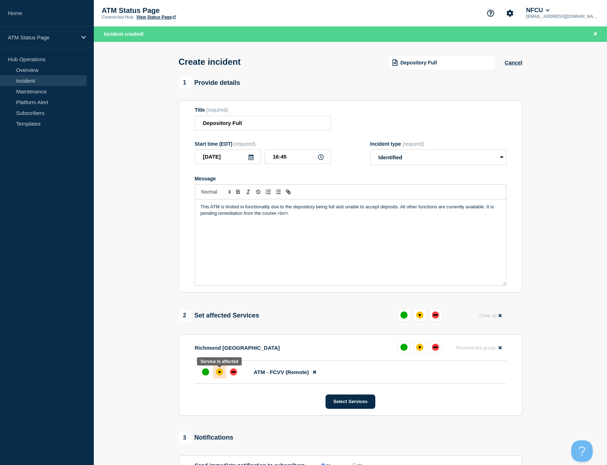
click at [225, 370] on div at bounding box center [219, 372] width 13 height 13
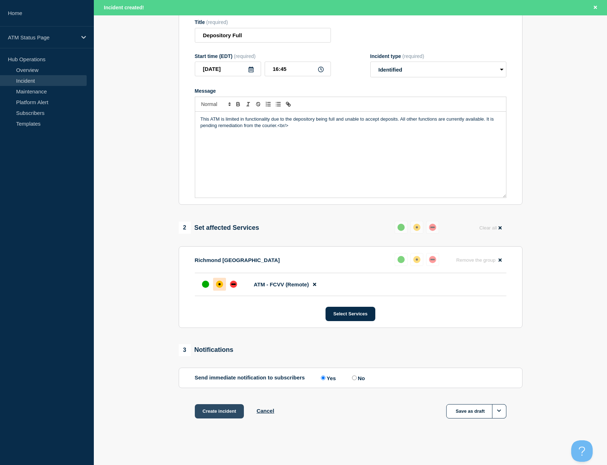
click at [219, 413] on button "Create incident" at bounding box center [219, 412] width 49 height 14
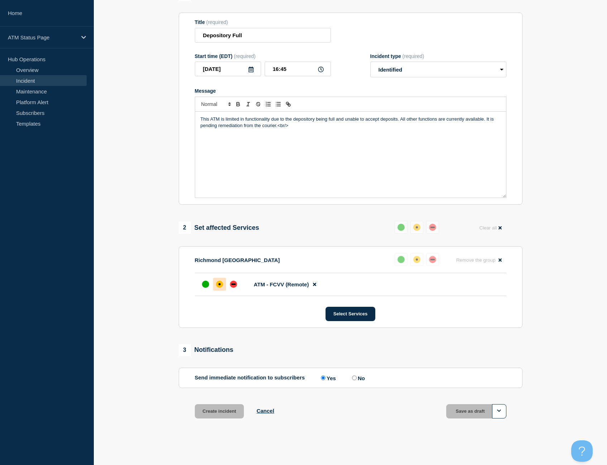
scroll to position [74, 0]
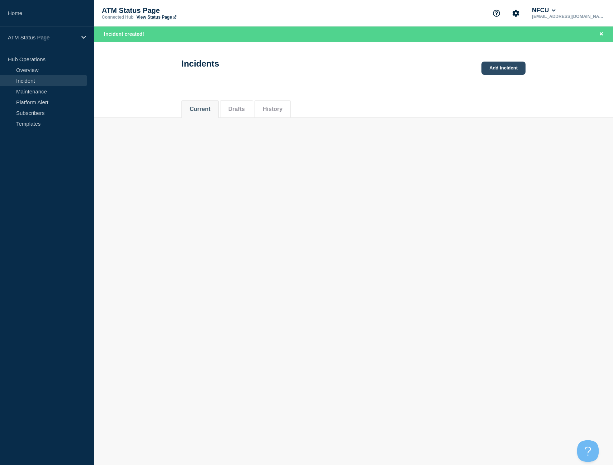
click at [492, 73] on link "Add incident" at bounding box center [503, 68] width 44 height 13
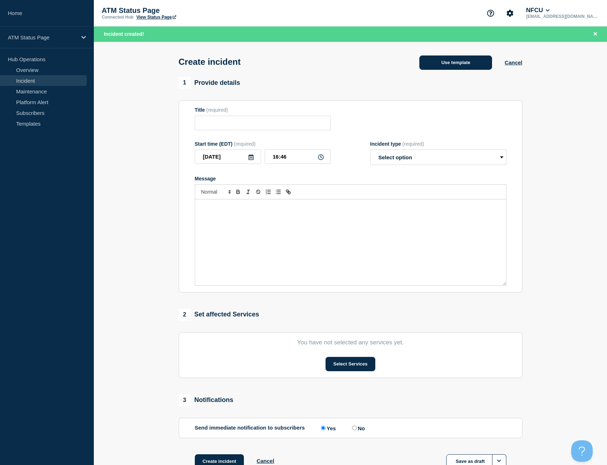
click at [431, 69] on button "Use template" at bounding box center [456, 63] width 73 height 14
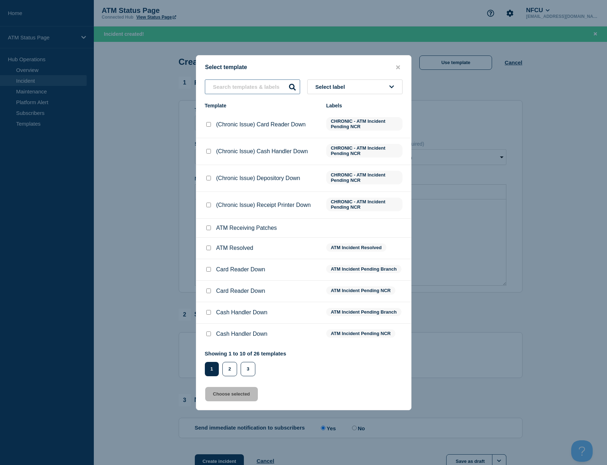
click at [258, 89] on input "text" at bounding box center [252, 87] width 95 height 15
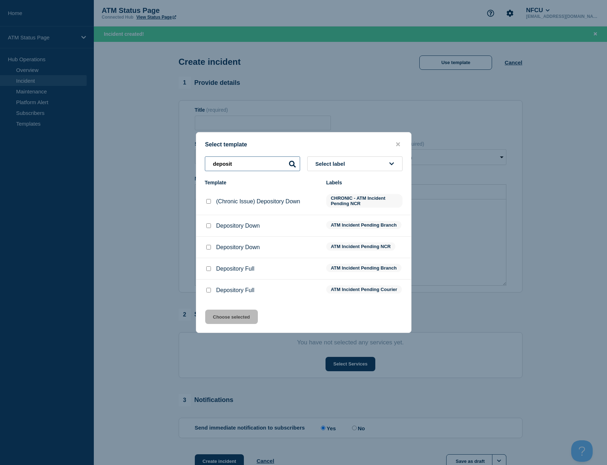
type input "deposit"
click at [209, 224] on input "Depository Down checkbox" at bounding box center [208, 226] width 5 height 5
checkbox input "true"
click at [236, 321] on button "Choose selected" at bounding box center [231, 317] width 53 height 14
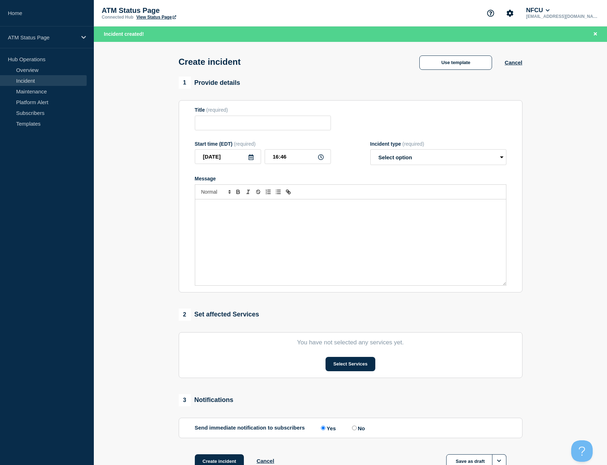
type input "Depository Down"
select select "identified"
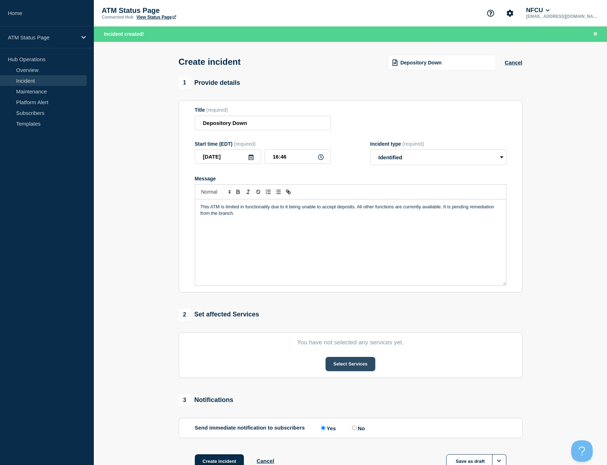
click at [334, 367] on button "Select Services" at bounding box center [351, 364] width 50 height 14
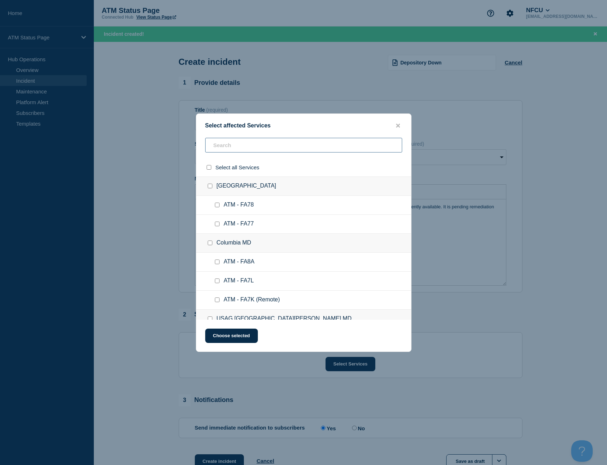
click at [218, 151] on input "text" at bounding box center [303, 145] width 197 height 15
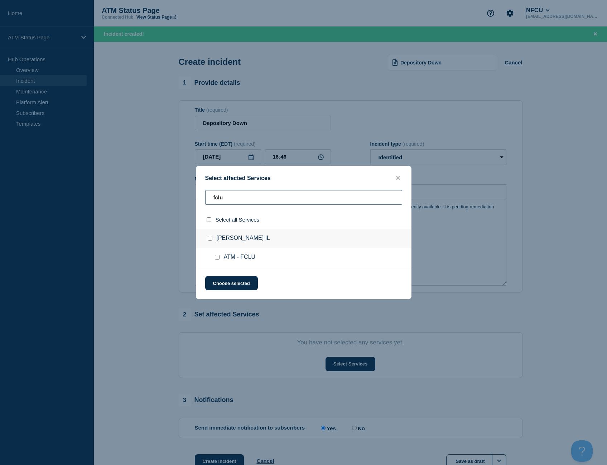
type input "fclu"
click at [209, 218] on input "select all checkbox" at bounding box center [209, 219] width 5 height 5
checkbox input "true"
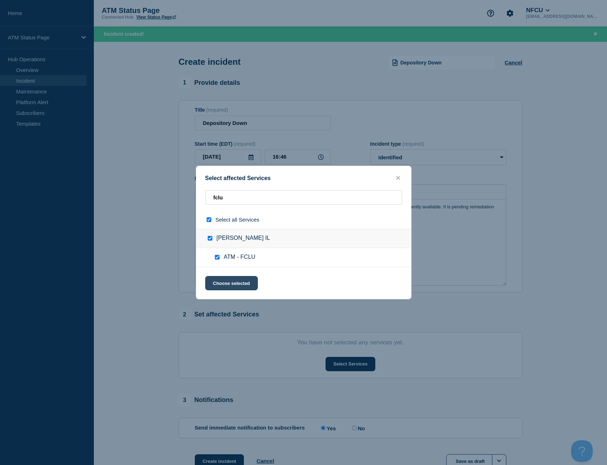
click at [237, 290] on button "Choose selected" at bounding box center [231, 283] width 53 height 14
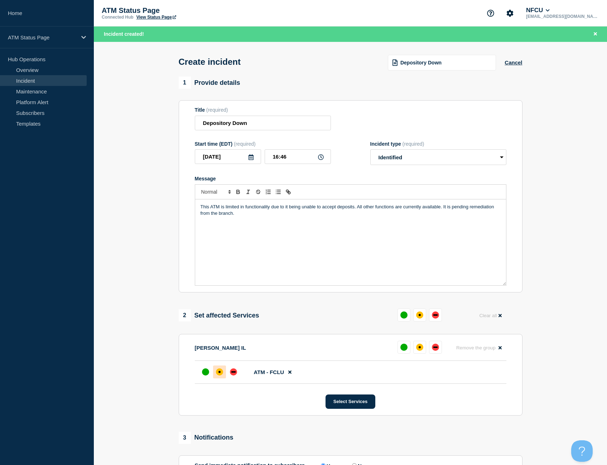
click at [221, 369] on div at bounding box center [219, 372] width 13 height 13
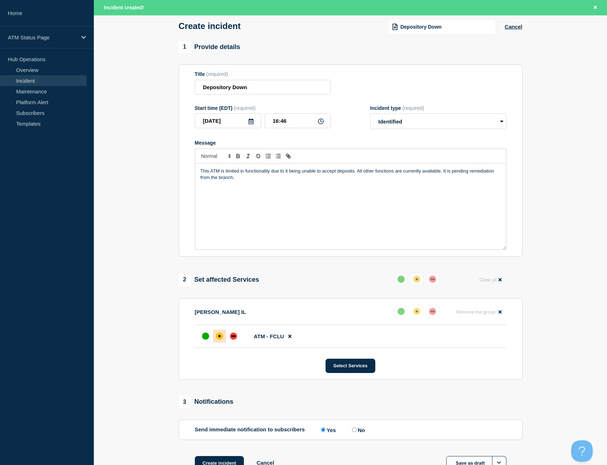
scroll to position [90, 0]
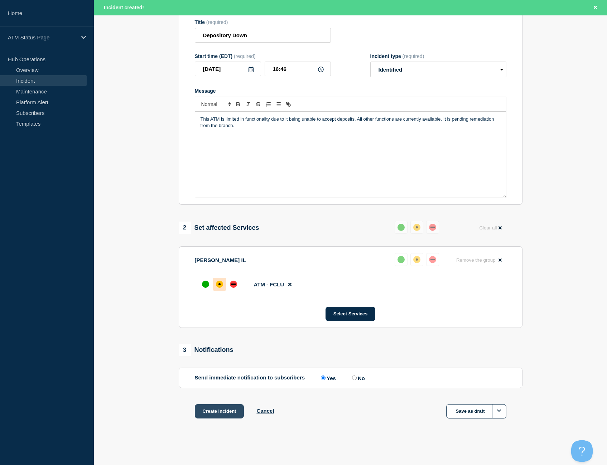
click at [223, 416] on button "Create incident" at bounding box center [219, 412] width 49 height 14
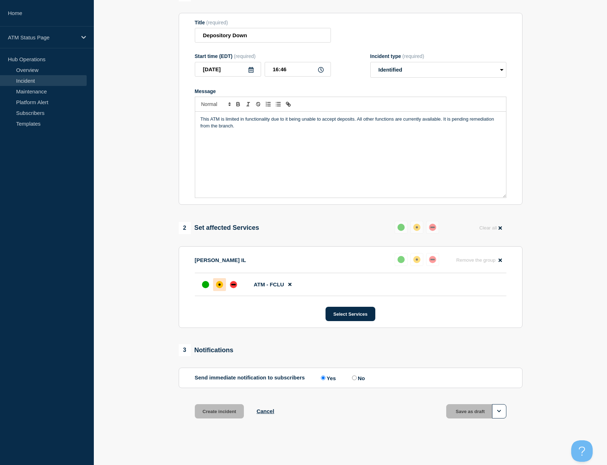
scroll to position [74, 0]
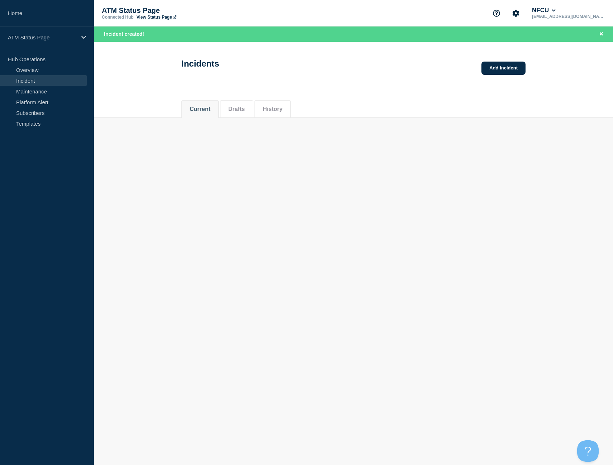
click at [503, 75] on div "Incidents Add incident" at bounding box center [353, 61] width 360 height 35
click at [504, 72] on link "Add incident" at bounding box center [503, 68] width 44 height 13
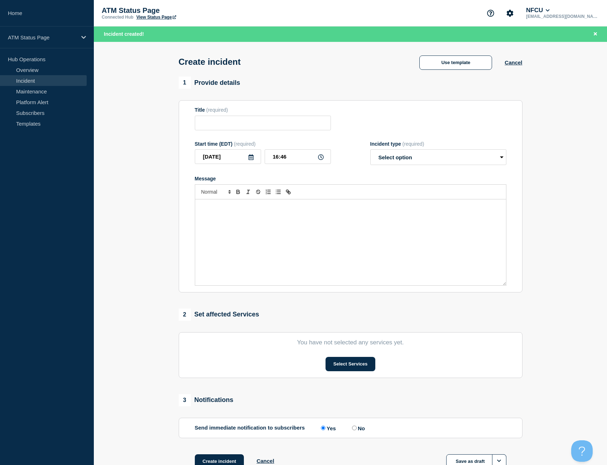
click at [440, 55] on div "Use template Cancel" at bounding box center [464, 62] width 115 height 16
click at [438, 68] on button "Use template" at bounding box center [456, 63] width 73 height 14
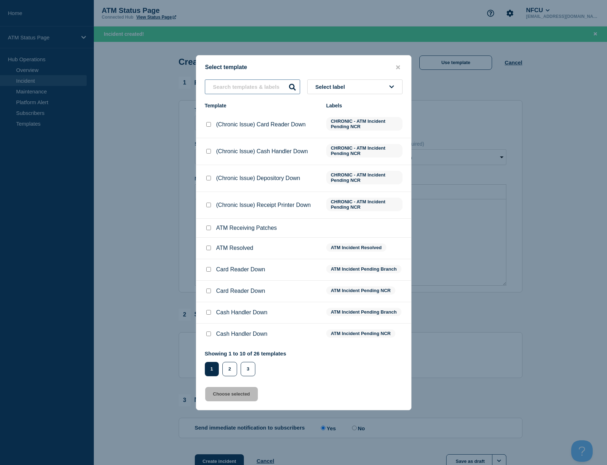
click at [258, 91] on input "text" at bounding box center [252, 87] width 95 height 15
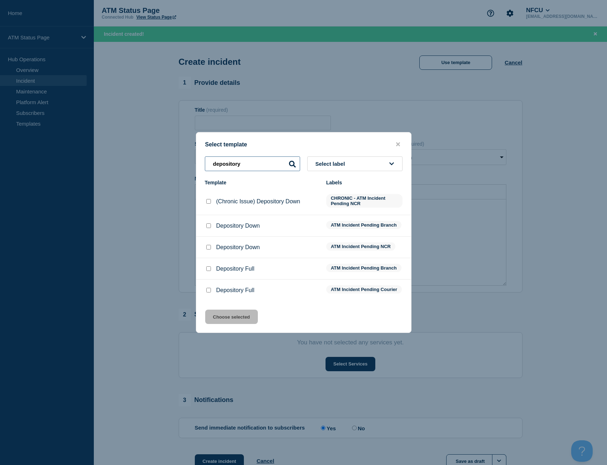
type input "depository"
click at [213, 227] on div "Depository Down" at bounding box center [262, 226] width 114 height 7
click at [211, 224] on div at bounding box center [208, 226] width 7 height 7
click at [208, 224] on input "Depository Down checkbox" at bounding box center [208, 226] width 5 height 5
checkbox input "true"
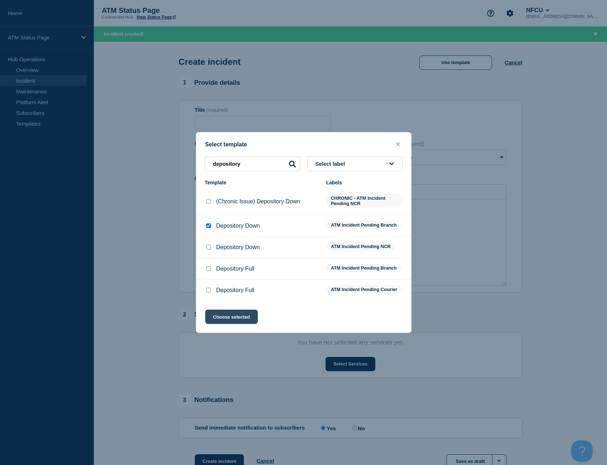
click at [235, 321] on button "Choose selected" at bounding box center [231, 317] width 53 height 14
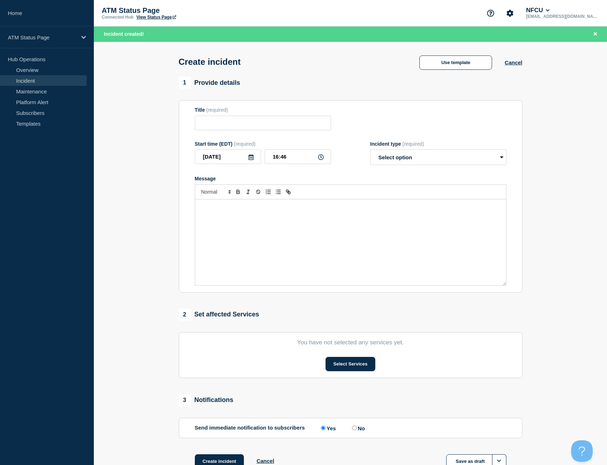
type input "Depository Down"
select select "identified"
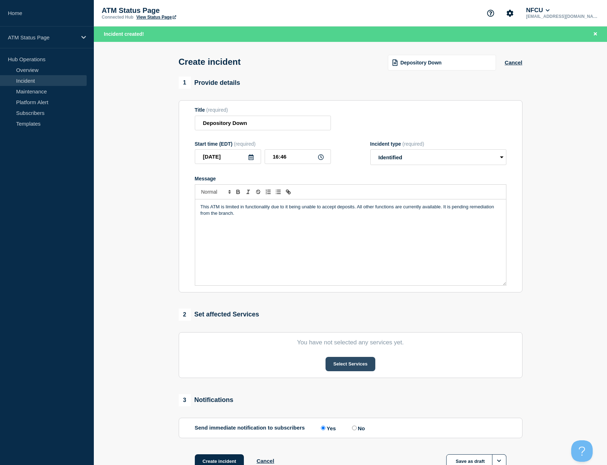
click at [347, 371] on button "Select Services" at bounding box center [351, 364] width 50 height 14
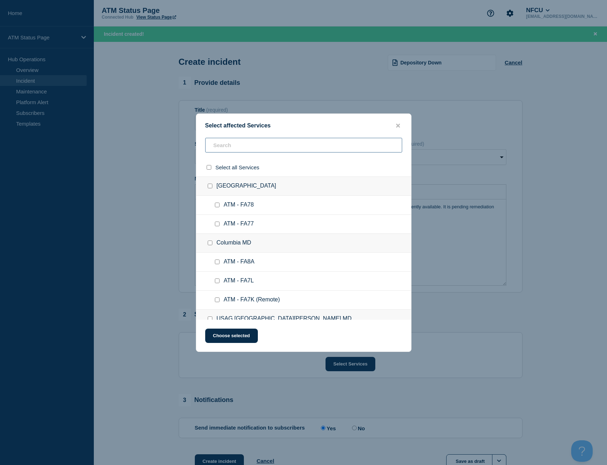
click at [225, 149] on input "text" at bounding box center [303, 145] width 197 height 15
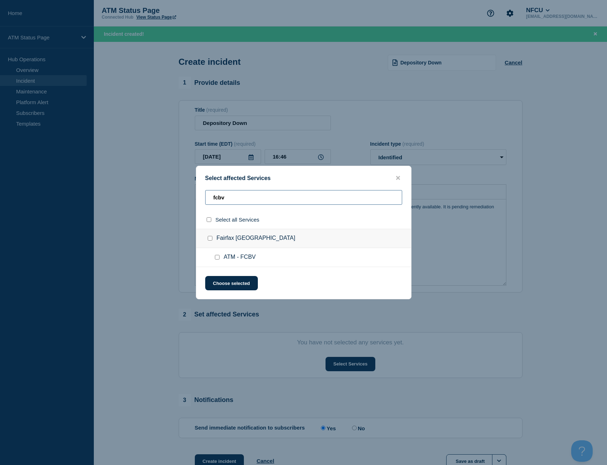
type input "fcbv"
click at [209, 219] on input "select all checkbox" at bounding box center [209, 219] width 5 height 5
checkbox input "true"
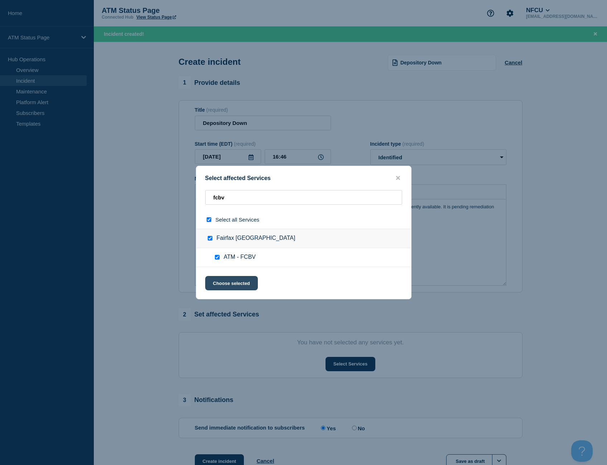
click at [239, 279] on button "Choose selected" at bounding box center [231, 283] width 53 height 14
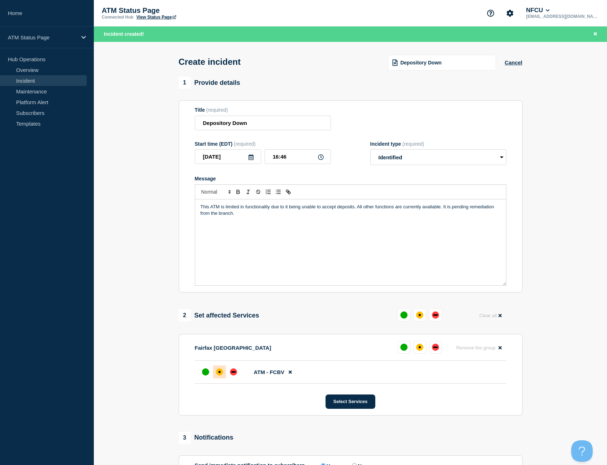
click at [223, 372] on div at bounding box center [219, 372] width 13 height 13
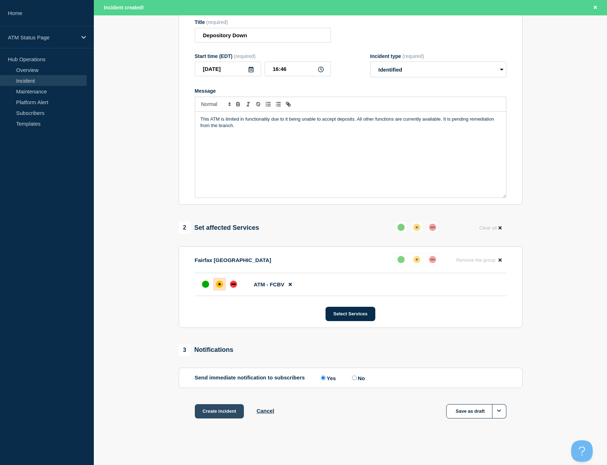
click at [205, 406] on button "Create incident" at bounding box center [219, 412] width 49 height 14
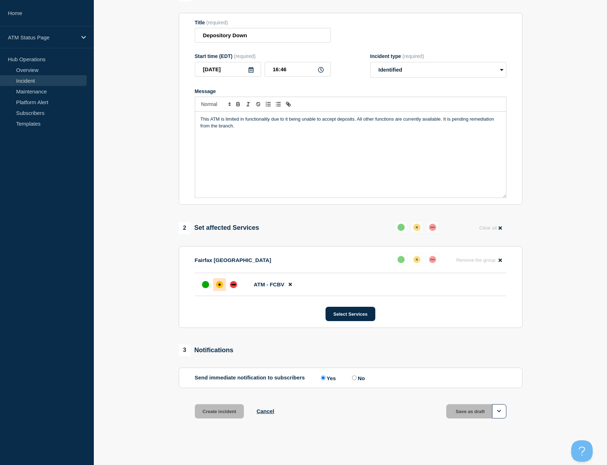
scroll to position [74, 0]
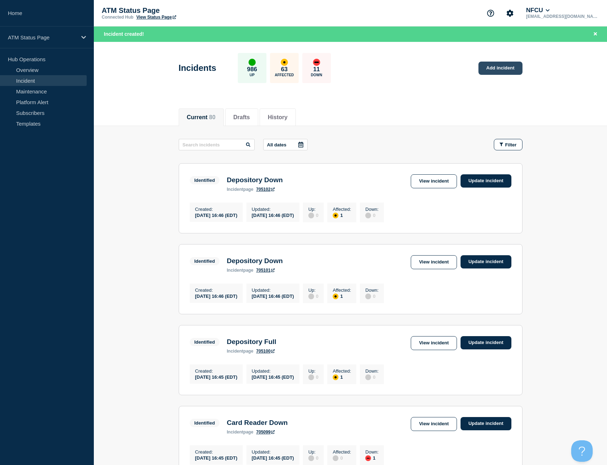
click at [468, 67] on div "Incidents 986 Up 63 Affected 11 Down Add incident" at bounding box center [351, 66] width 360 height 44
click at [506, 67] on link "Add incident" at bounding box center [501, 68] width 44 height 13
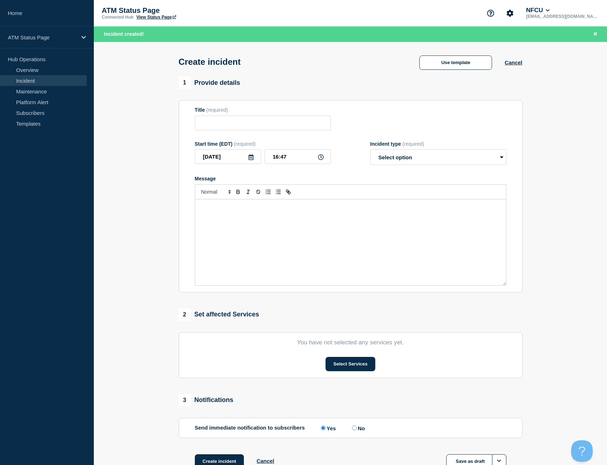
click at [439, 56] on div "Use template Cancel" at bounding box center [464, 62] width 115 height 15
click at [439, 55] on div "Use template Cancel" at bounding box center [464, 62] width 115 height 16
drag, startPoint x: 439, startPoint y: 55, endPoint x: 441, endPoint y: 65, distance: 10.7
click at [441, 65] on button "Use template" at bounding box center [456, 63] width 73 height 14
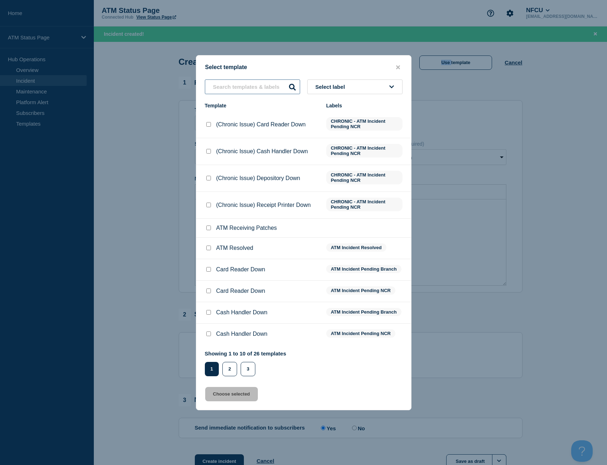
click at [243, 88] on input "text" at bounding box center [252, 87] width 95 height 15
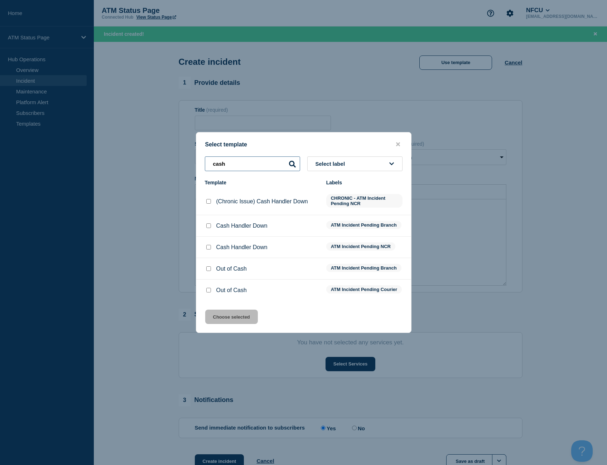
type input "cash"
click at [209, 268] on input "Out of Cash checkbox" at bounding box center [208, 269] width 5 height 5
checkbox input "true"
click at [251, 317] on button "Choose selected" at bounding box center [231, 317] width 53 height 14
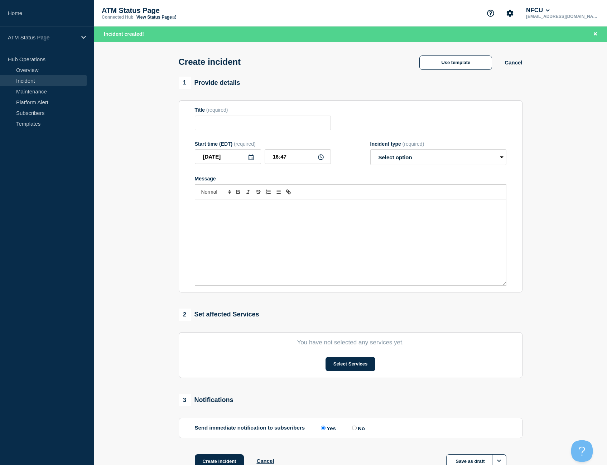
type input "Out of Cash"
select select "identified"
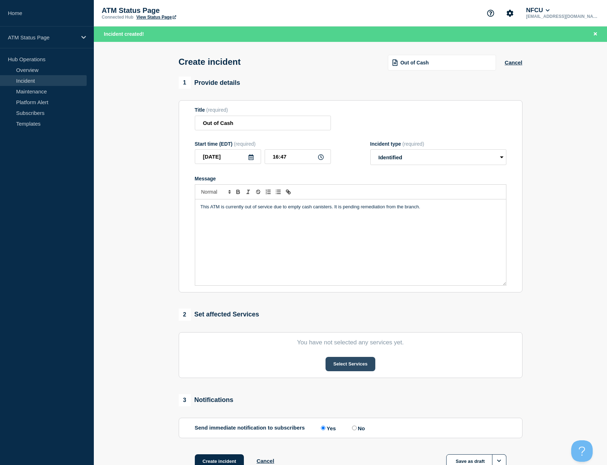
click at [337, 367] on button "Select Services" at bounding box center [351, 364] width 50 height 14
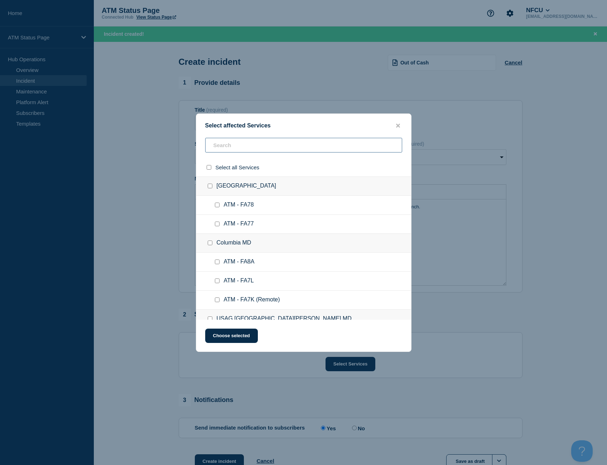
click at [253, 140] on input "text" at bounding box center [303, 145] width 197 height 15
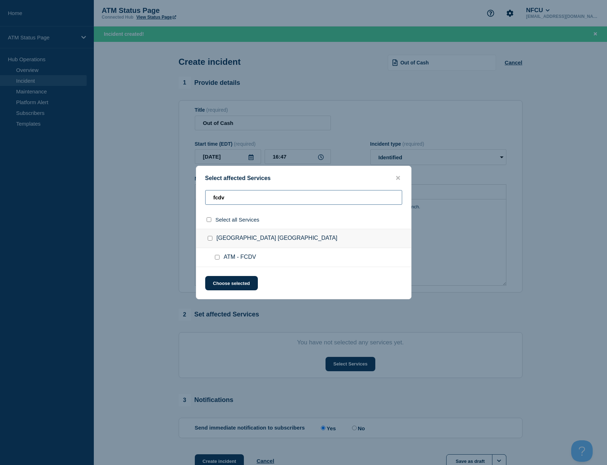
type input "fcdv"
click at [207, 218] on input "select all checkbox" at bounding box center [209, 219] width 5 height 5
checkbox input "true"
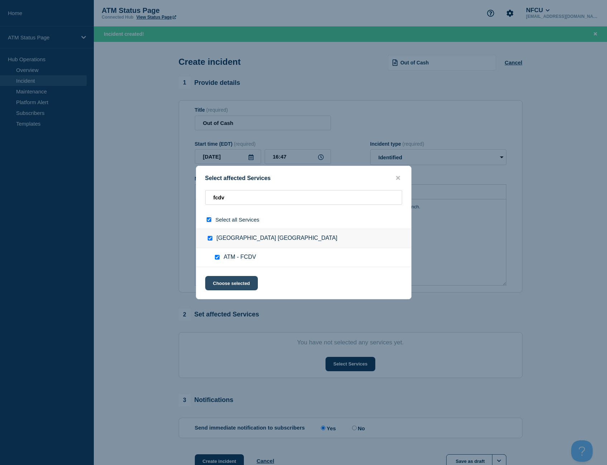
click at [240, 279] on button "Choose selected" at bounding box center [231, 283] width 53 height 14
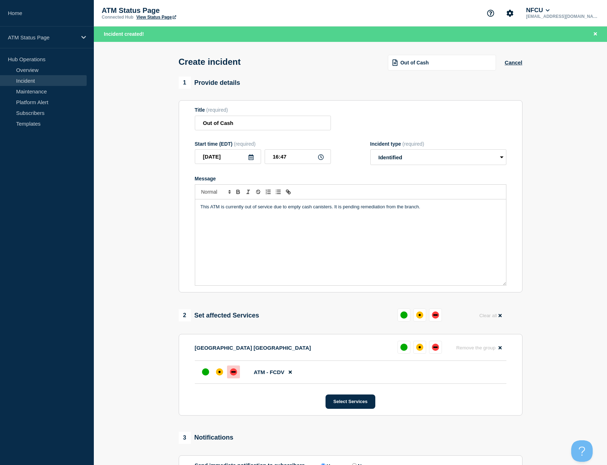
click at [231, 377] on div at bounding box center [233, 372] width 13 height 13
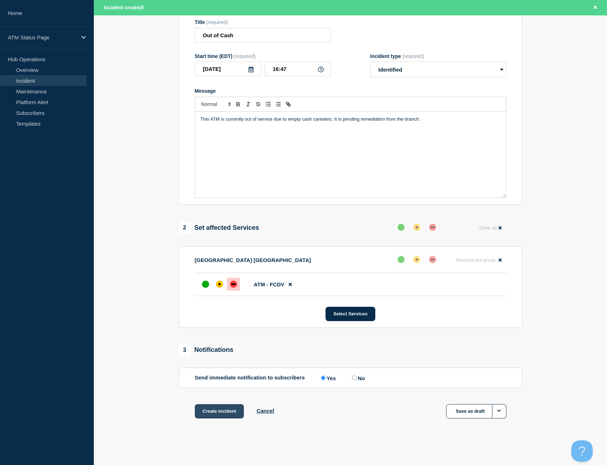
click at [223, 409] on button "Create incident" at bounding box center [219, 412] width 49 height 14
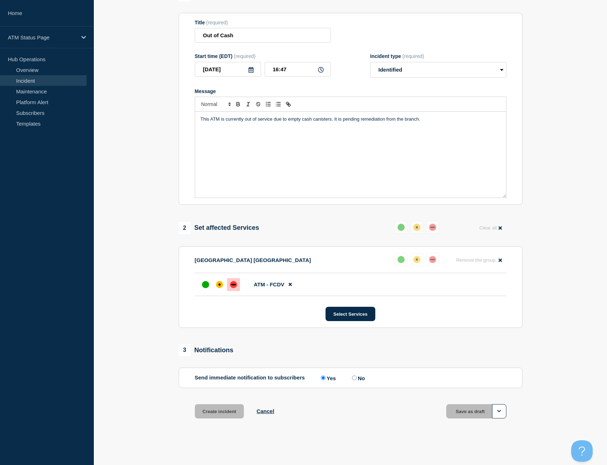
scroll to position [74, 0]
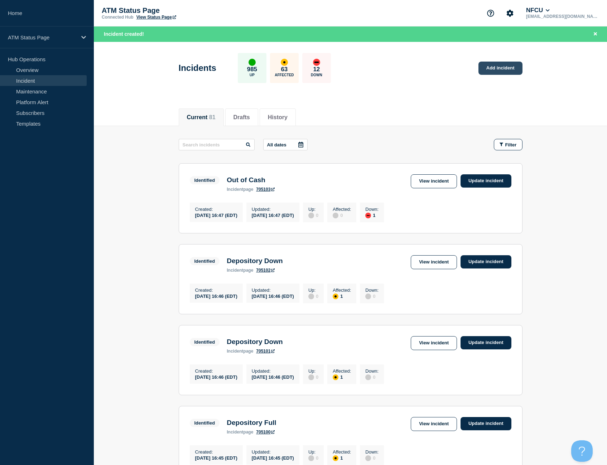
click at [512, 67] on link "Add incident" at bounding box center [501, 68] width 44 height 13
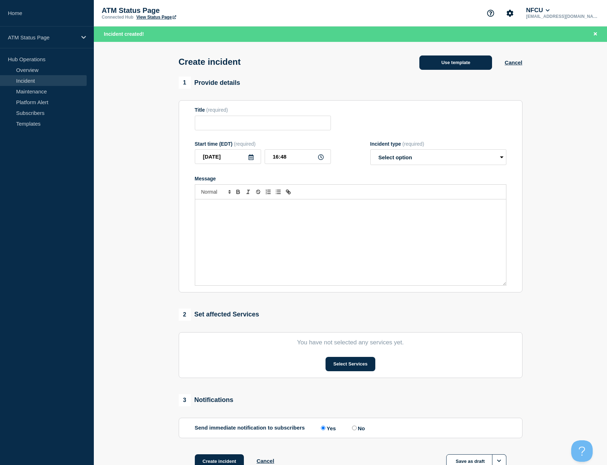
click at [440, 64] on button "Use template" at bounding box center [456, 63] width 73 height 14
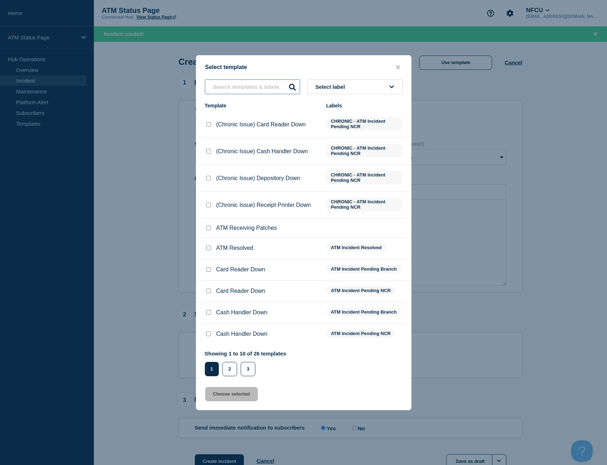
click at [263, 80] on input "text" at bounding box center [252, 87] width 95 height 15
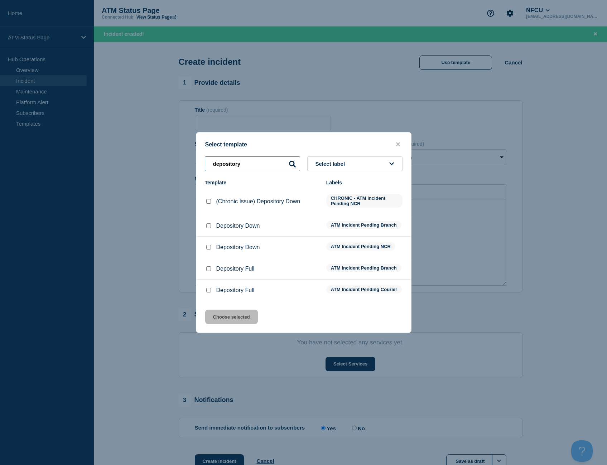
type input "depository"
click at [210, 224] on input "Depository Down checkbox" at bounding box center [208, 226] width 5 height 5
checkbox input "true"
click at [235, 324] on button "Choose selected" at bounding box center [231, 317] width 53 height 14
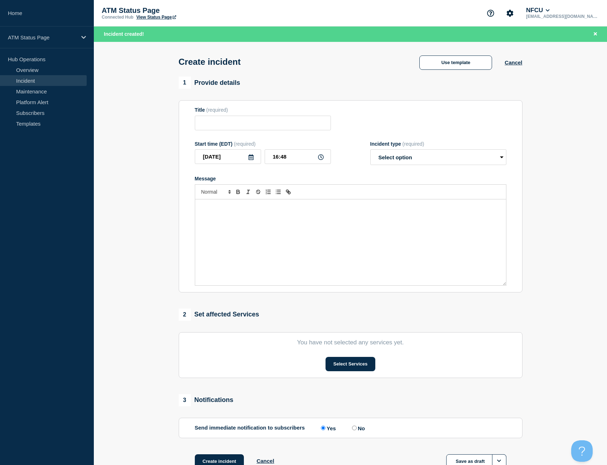
type input "Depository Down"
select select "identified"
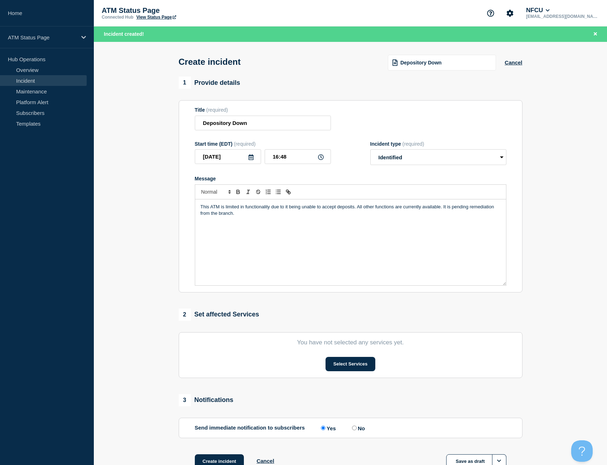
click at [342, 374] on section "You have not selected any services yet. Select Services" at bounding box center [351, 356] width 344 height 46
click at [345, 364] on button "Select Services" at bounding box center [351, 364] width 50 height 14
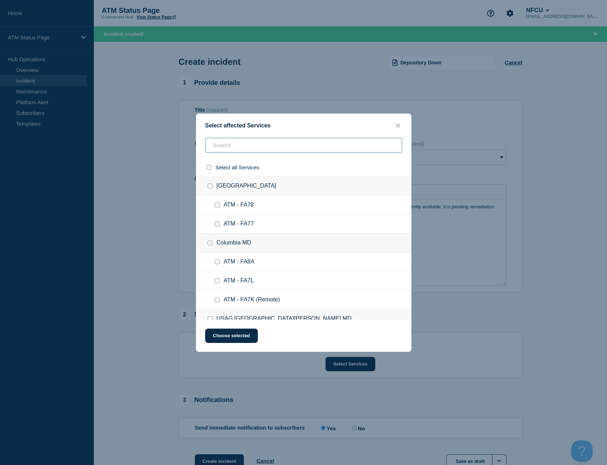
click at [240, 145] on input "text" at bounding box center [303, 145] width 197 height 15
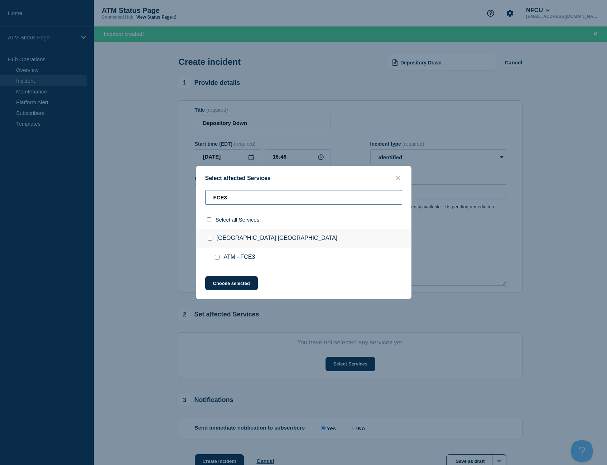
type input "FCE3"
click at [209, 222] on input "select all checkbox" at bounding box center [209, 219] width 5 height 5
checkbox input "true"
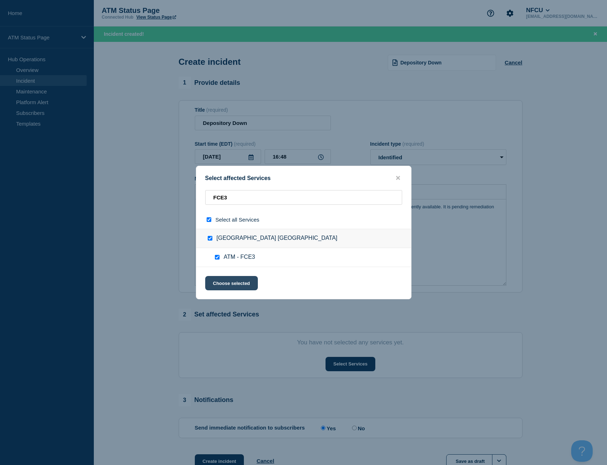
click at [236, 289] on button "Choose selected" at bounding box center [231, 283] width 53 height 14
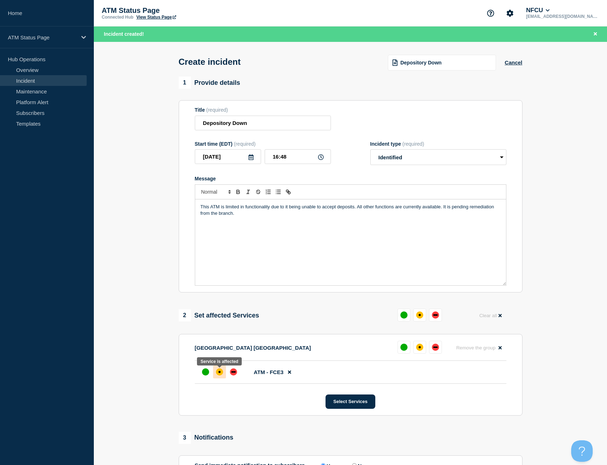
click at [223, 372] on div "affected" at bounding box center [219, 372] width 7 height 7
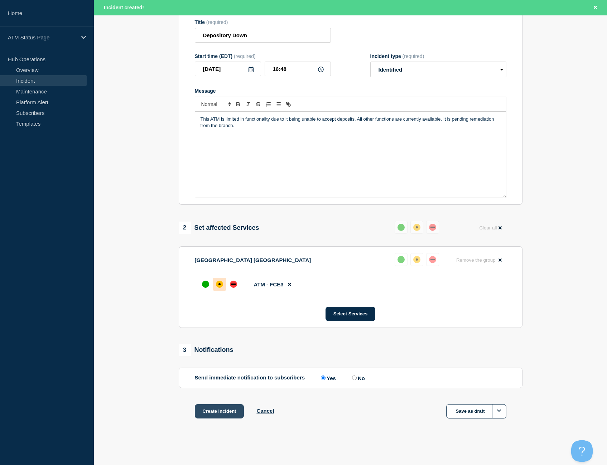
click at [203, 412] on button "Create incident" at bounding box center [219, 412] width 49 height 14
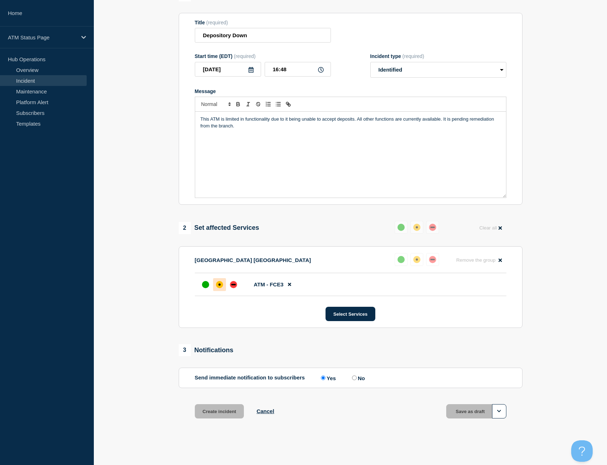
scroll to position [74, 0]
